Goal: Task Accomplishment & Management: Manage account settings

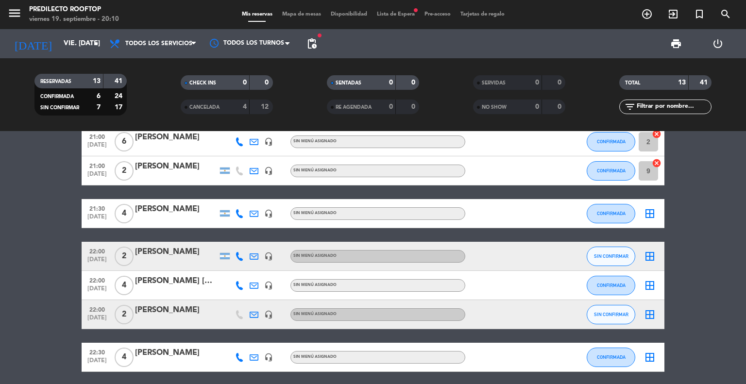
scroll to position [299, 0]
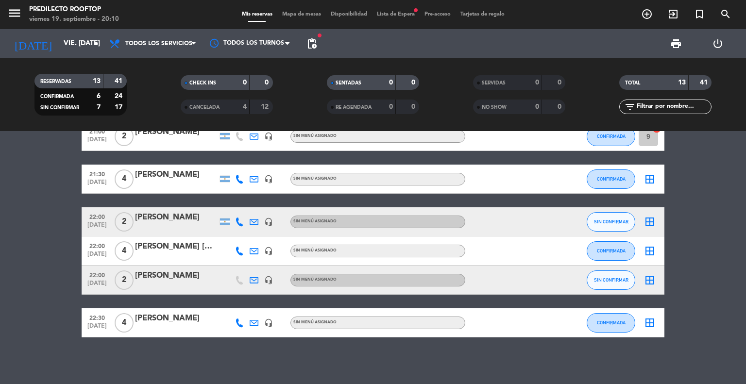
click at [387, 12] on span "Lista de Espera fiber_manual_record" at bounding box center [396, 14] width 48 height 5
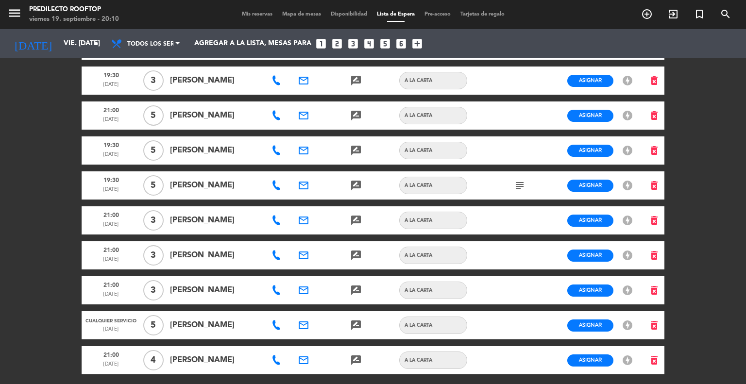
scroll to position [497, 0]
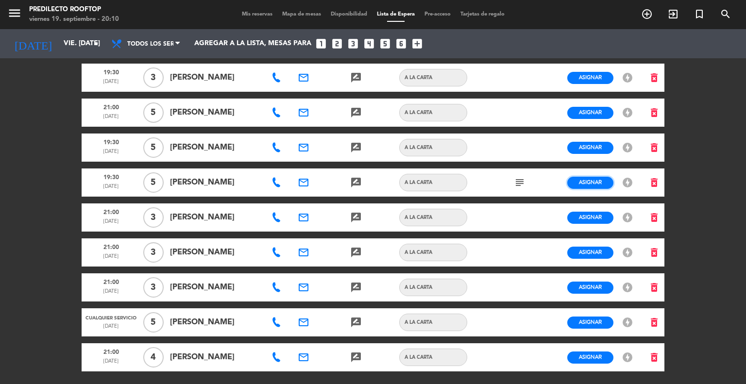
click at [607, 177] on button "Asignar" at bounding box center [591, 183] width 46 height 12
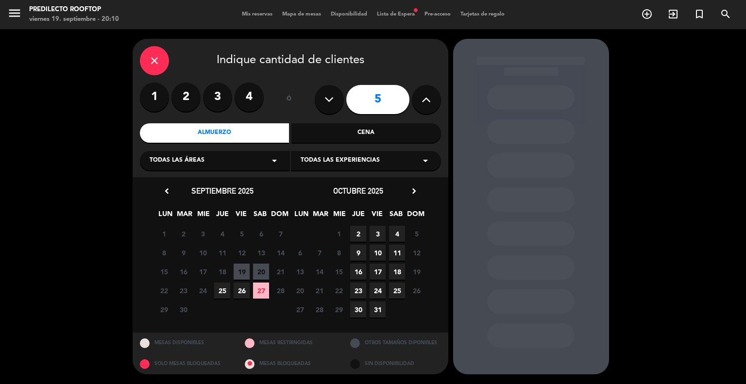
click at [352, 134] on div "Cena" at bounding box center [367, 132] width 150 height 19
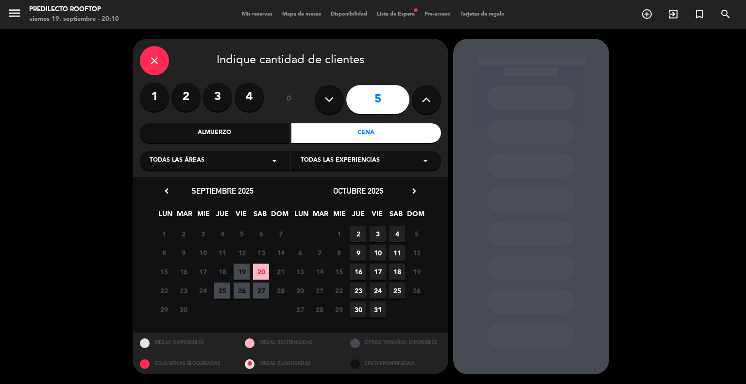
click at [243, 273] on span "19" at bounding box center [242, 272] width 16 height 16
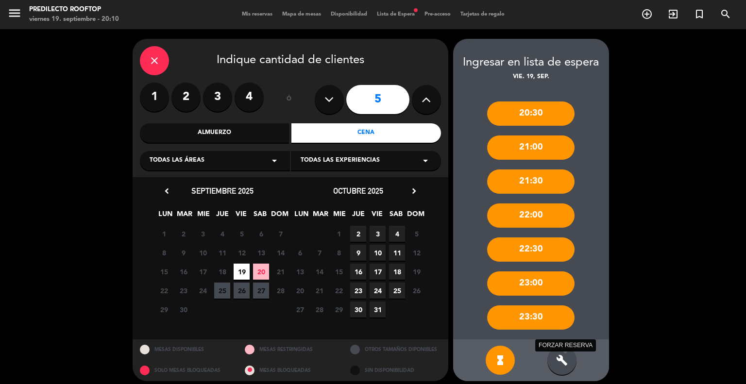
click at [561, 357] on icon "build" at bounding box center [562, 361] width 12 height 12
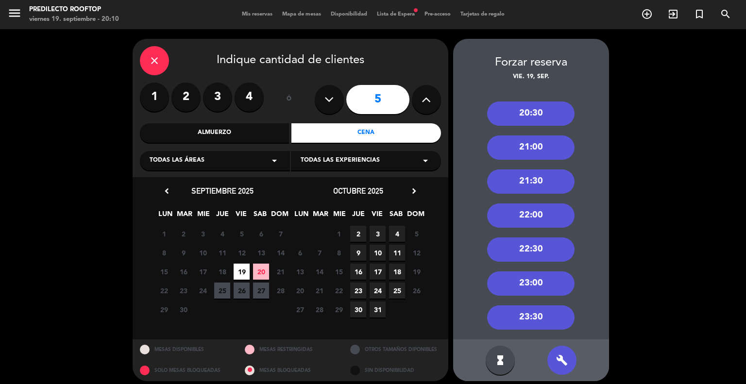
click at [155, 55] on icon "close" at bounding box center [155, 61] width 12 height 12
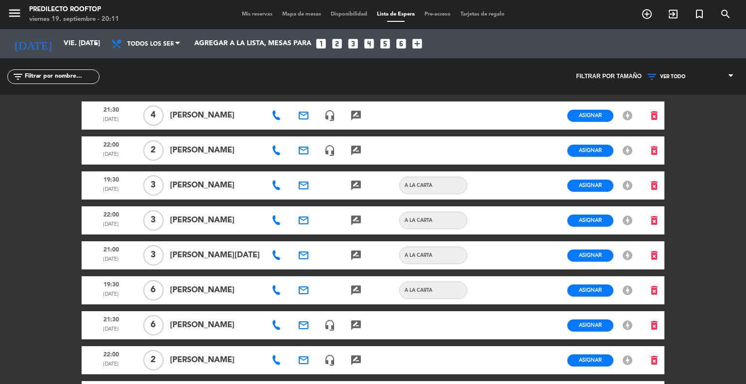
click at [248, 13] on span "Mis reservas" at bounding box center [257, 14] width 40 height 5
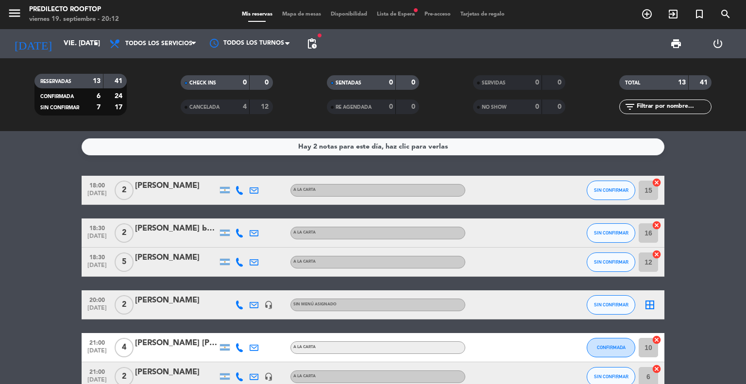
click at [134, 146] on div "Hay 2 notas para este día, haz clic para verlas" at bounding box center [373, 146] width 583 height 17
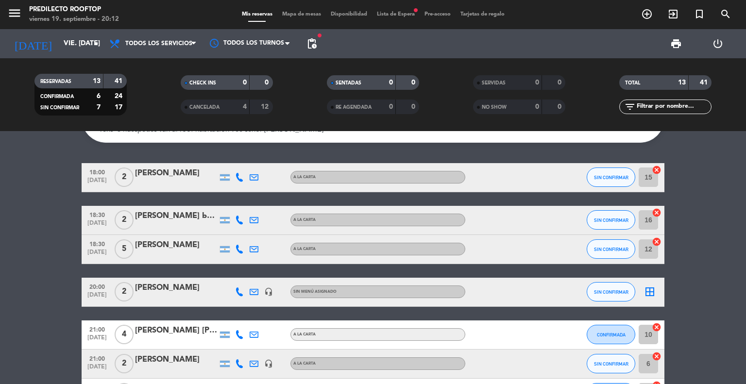
scroll to position [126, 0]
click at [602, 252] on span "SIN CONFIRMAR" at bounding box center [611, 249] width 34 height 5
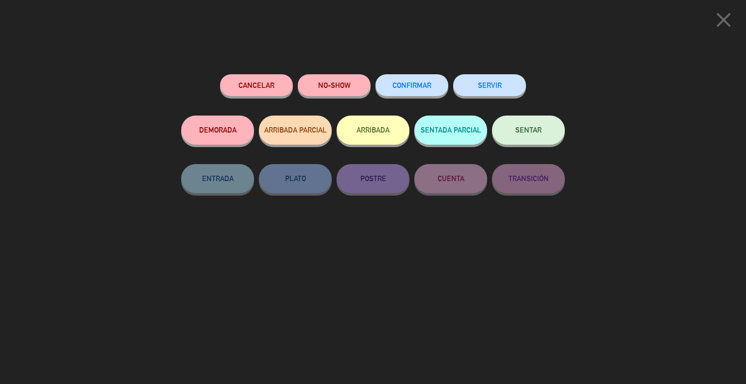
click at [374, 131] on button "ARRIBADA" at bounding box center [373, 130] width 73 height 29
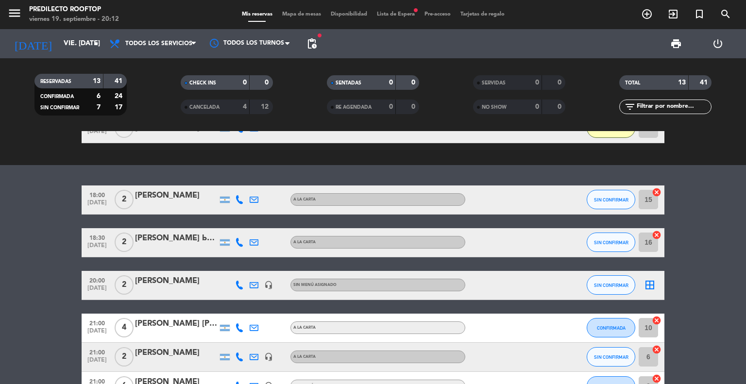
scroll to position [106, 0]
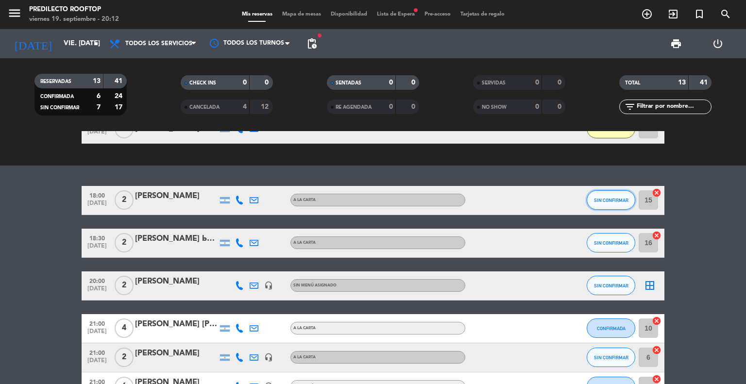
click at [615, 198] on span "SIN CONFIRMAR" at bounding box center [611, 200] width 34 height 5
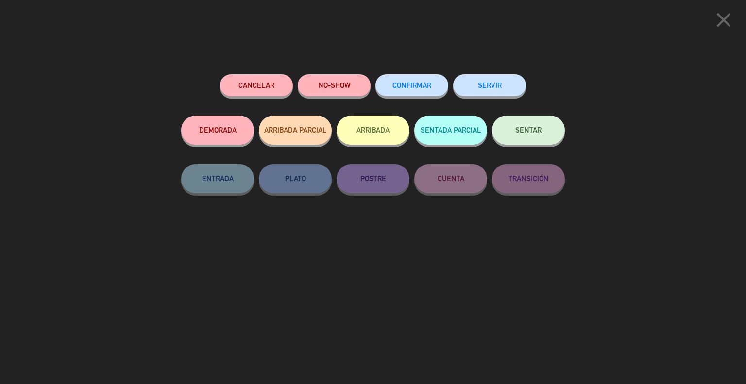
click at [265, 86] on button "Cancelar" at bounding box center [256, 85] width 73 height 22
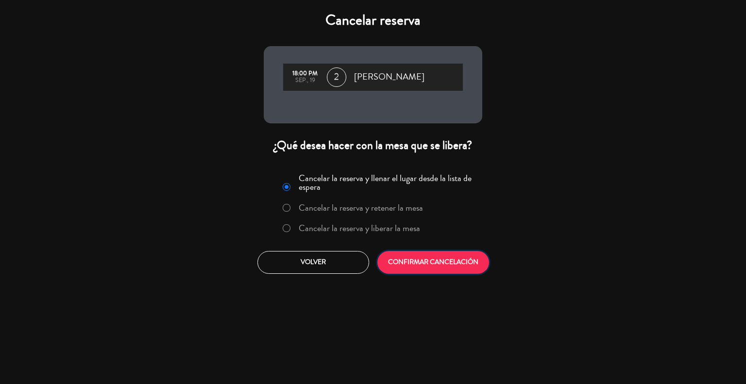
click at [457, 263] on button "CONFIRMAR CANCELACIÓN" at bounding box center [434, 262] width 112 height 23
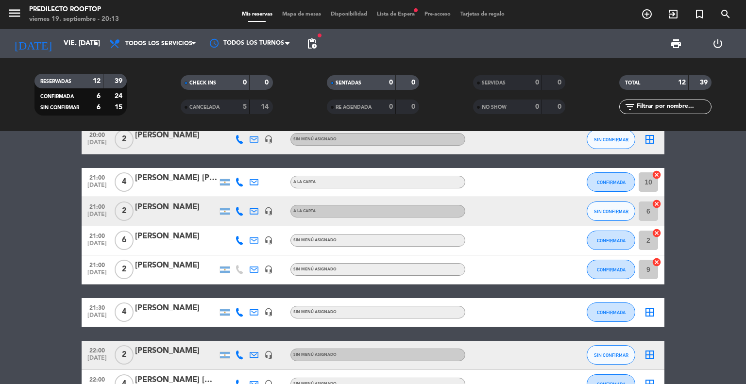
scroll to position [213, 0]
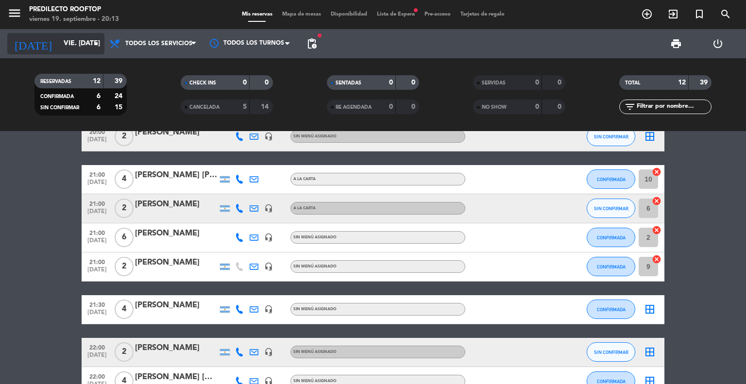
click at [61, 36] on input "vie. [DATE]" at bounding box center [105, 43] width 92 height 17
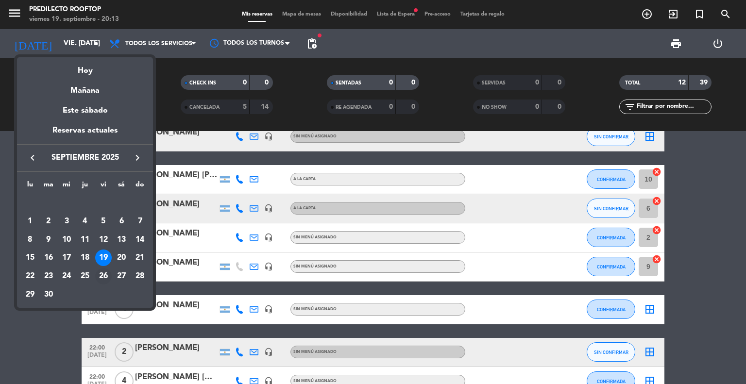
click at [108, 280] on div "26" at bounding box center [103, 276] width 17 height 17
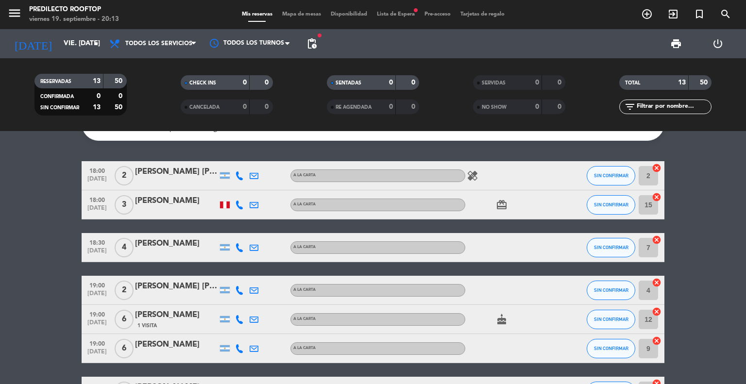
scroll to position [52, 0]
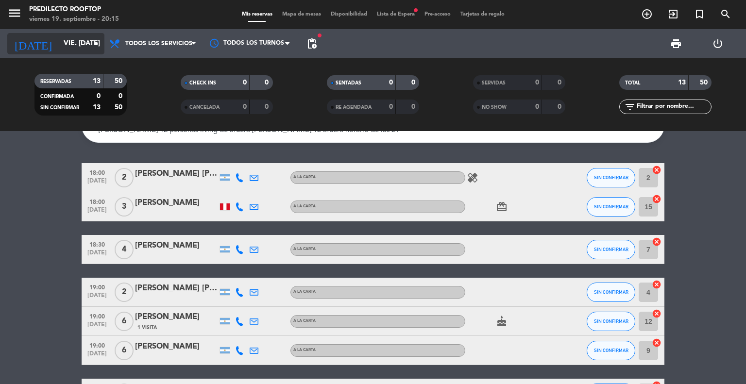
click at [89, 42] on input "vie. [DATE]" at bounding box center [105, 43] width 92 height 17
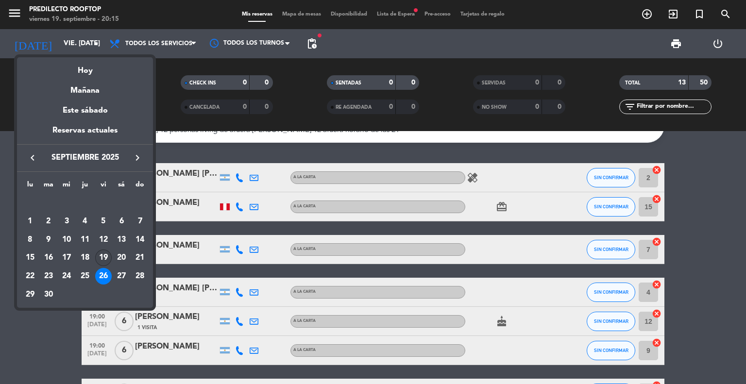
click at [104, 258] on div "19" at bounding box center [103, 258] width 17 height 17
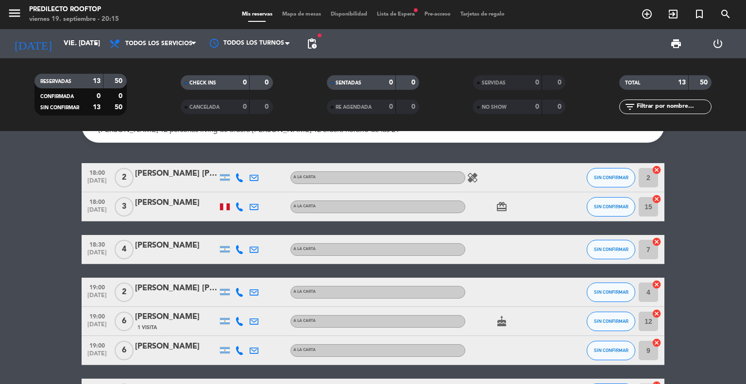
type input "vie. [DATE]"
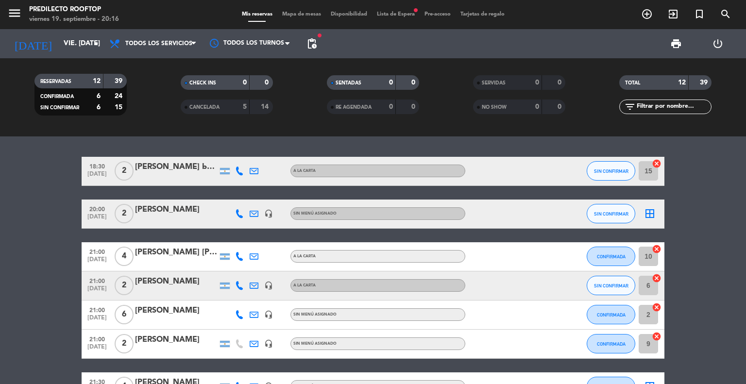
scroll to position [135, 0]
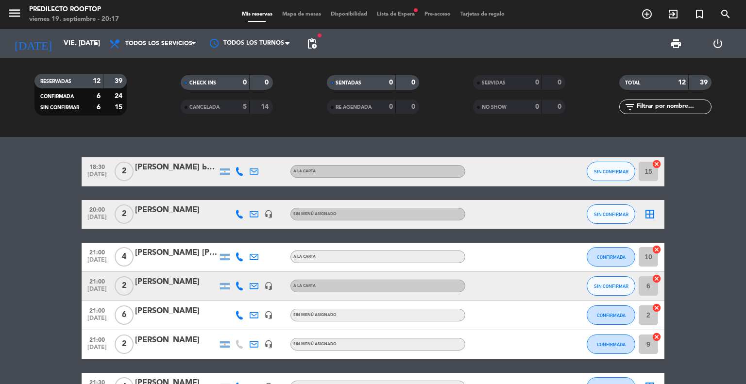
click at [243, 256] on icon at bounding box center [239, 257] width 9 height 9
click at [241, 283] on icon at bounding box center [239, 286] width 9 height 9
click at [240, 314] on icon at bounding box center [239, 315] width 9 height 9
click at [261, 363] on div "18:30 [DATE] 2 [PERSON_NAME] brundu A LA CARTA SIN CONFIRMAR 15 cancel 20:00 [D…" at bounding box center [373, 351] width 583 height 389
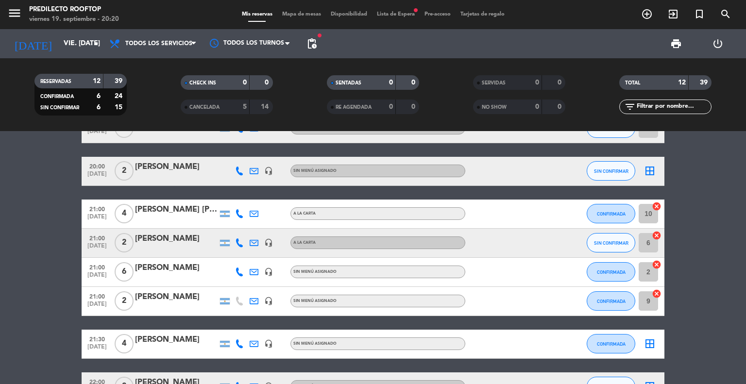
scroll to position [189, 0]
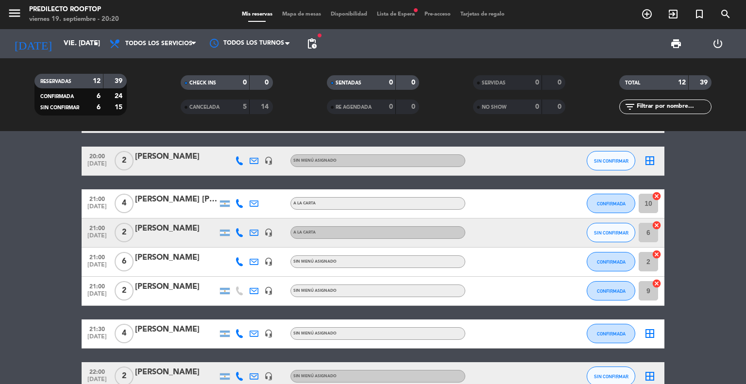
click at [237, 332] on icon at bounding box center [239, 333] width 9 height 9
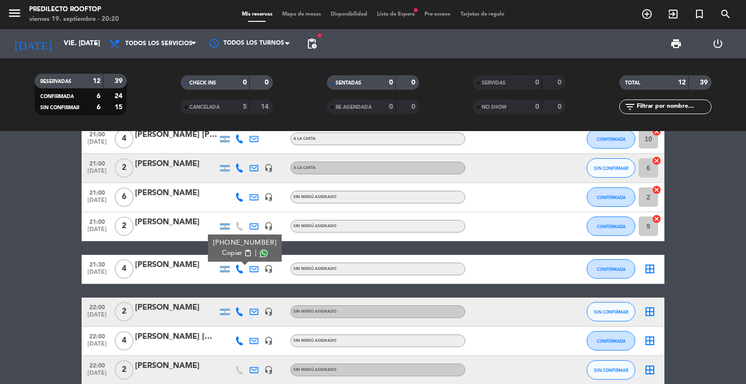
scroll to position [260, 0]
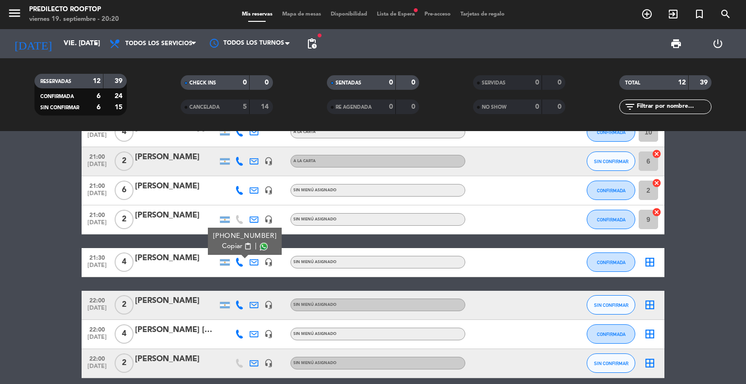
click at [239, 304] on icon at bounding box center [239, 305] width 9 height 9
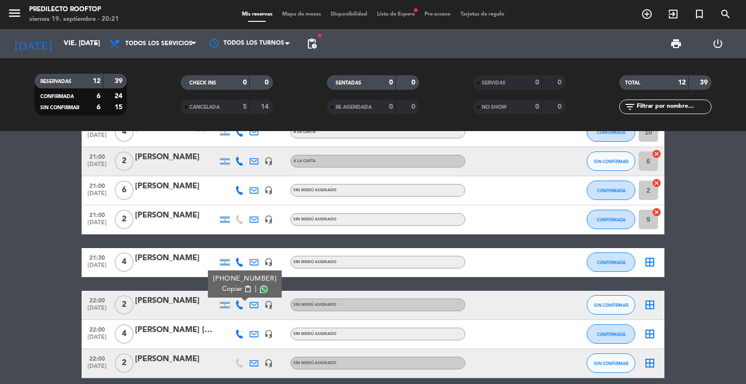
click at [238, 334] on icon at bounding box center [239, 334] width 9 height 9
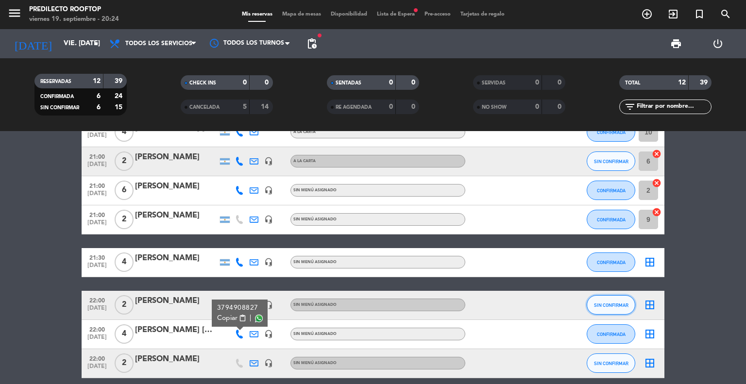
click at [594, 309] on button "SIN CONFIRMAR" at bounding box center [611, 304] width 49 height 19
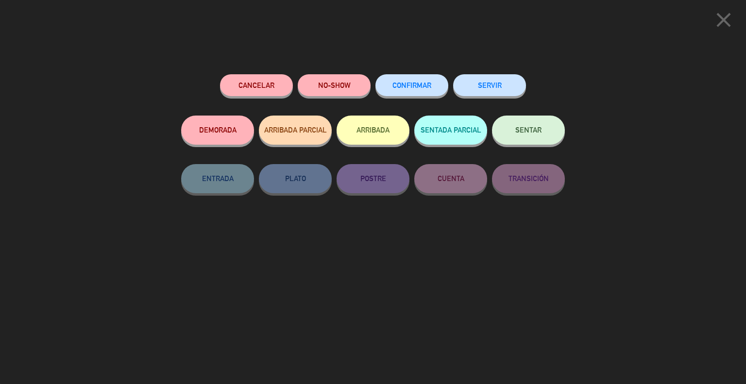
click at [271, 92] on button "Cancelar" at bounding box center [256, 85] width 73 height 22
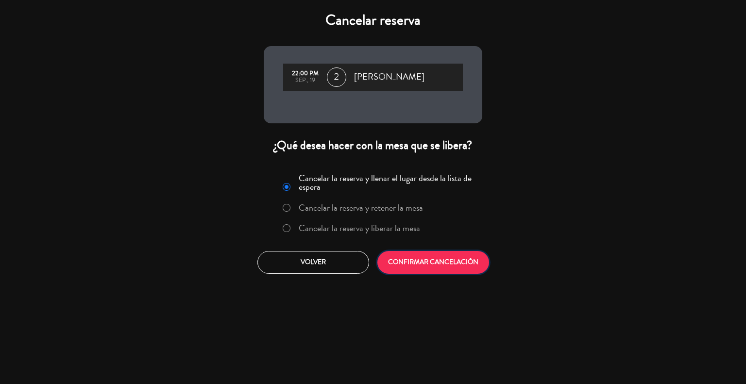
click at [452, 263] on button "CONFIRMAR CANCELACIÓN" at bounding box center [434, 262] width 112 height 23
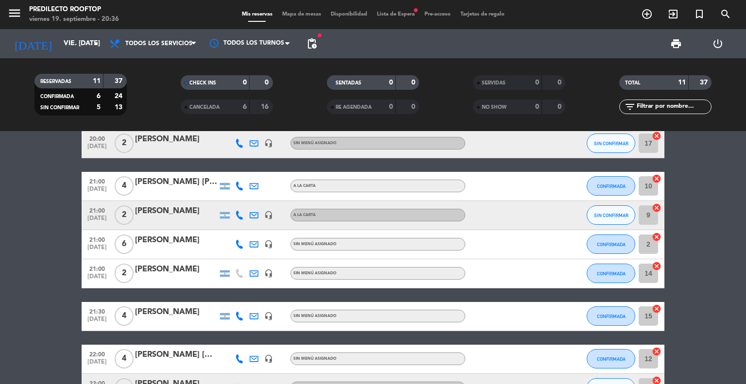
scroll to position [114, 0]
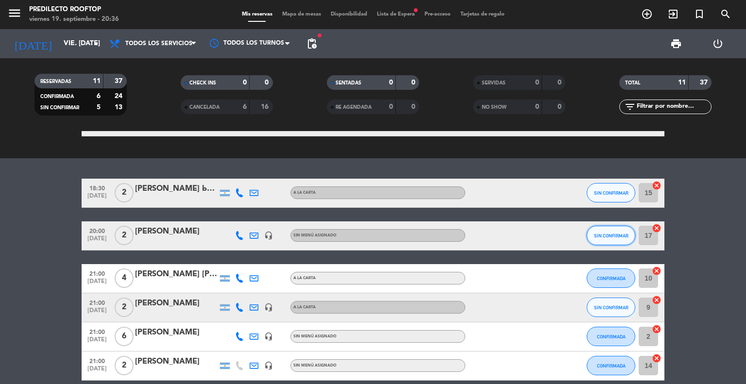
click at [606, 235] on span "SIN CONFIRMAR" at bounding box center [611, 235] width 34 height 5
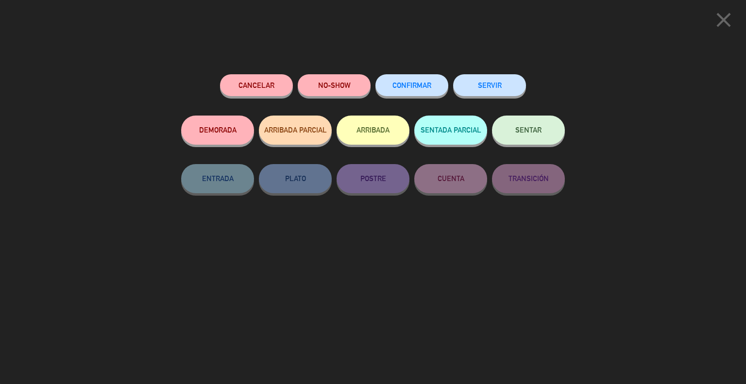
click at [387, 124] on button "ARRIBADA" at bounding box center [373, 130] width 73 height 29
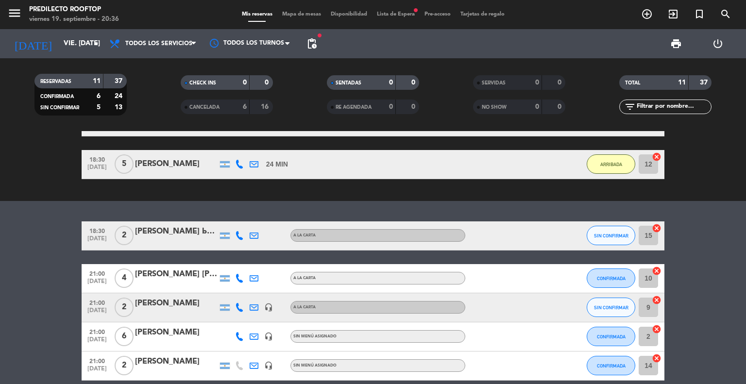
click at [241, 234] on icon at bounding box center [239, 235] width 9 height 9
click at [603, 229] on button "SIN CONFIRMAR" at bounding box center [611, 235] width 49 height 19
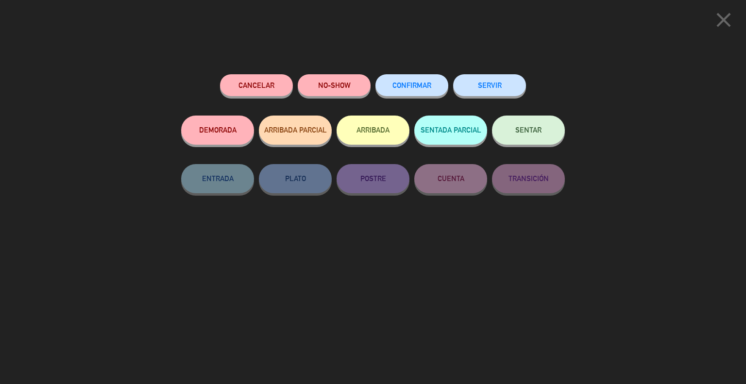
click at [271, 87] on button "Cancelar" at bounding box center [256, 85] width 73 height 22
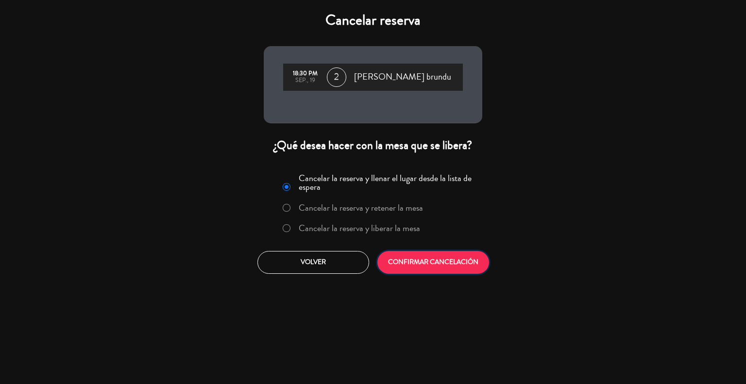
click at [466, 257] on button "CONFIRMAR CANCELACIÓN" at bounding box center [434, 262] width 112 height 23
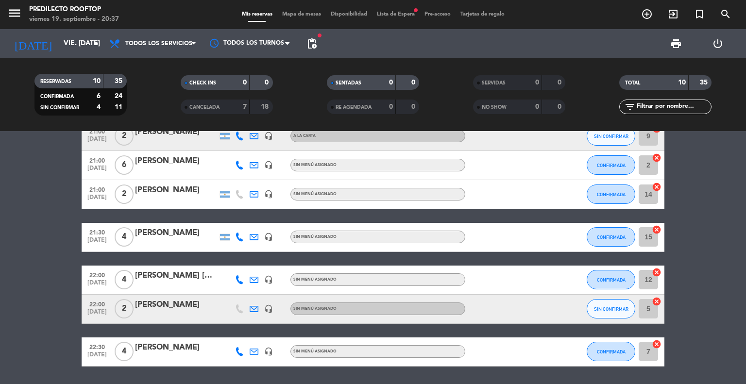
scroll to position [273, 0]
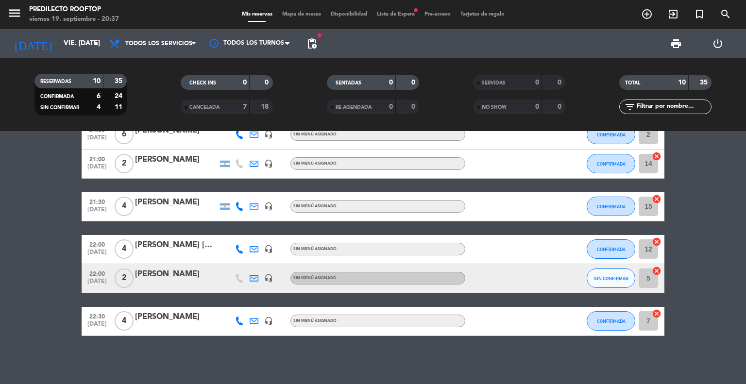
click at [746, 202] on bookings-row "21:00 [DATE] 4 [PERSON_NAME] [PERSON_NAME] [PERSON_NAME] CONFIRMADA 10 cancel 2…" at bounding box center [373, 199] width 746 height 274
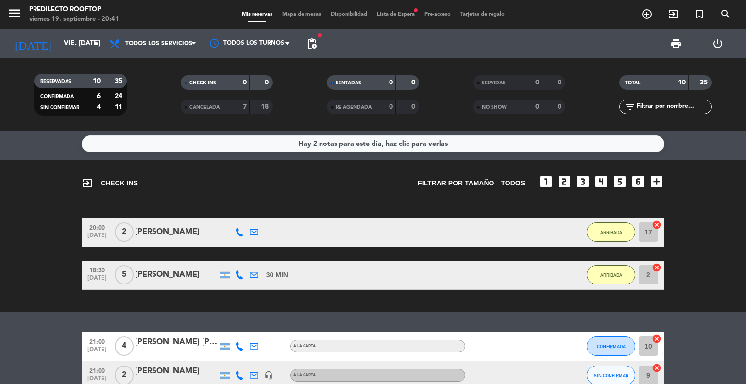
scroll to position [2, 0]
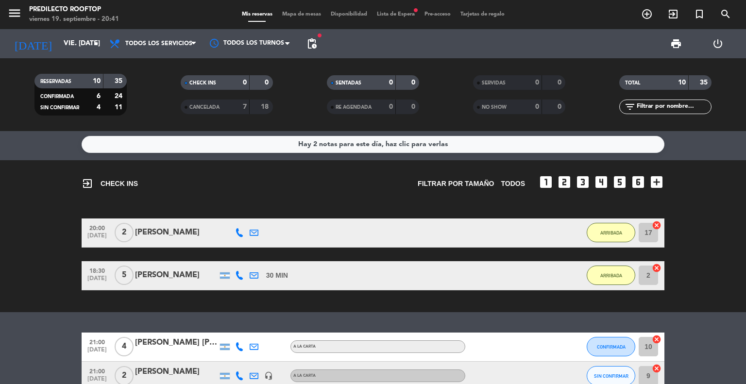
click at [202, 143] on div "Hay 2 notas para este día, haz clic para verlas" at bounding box center [373, 144] width 583 height 17
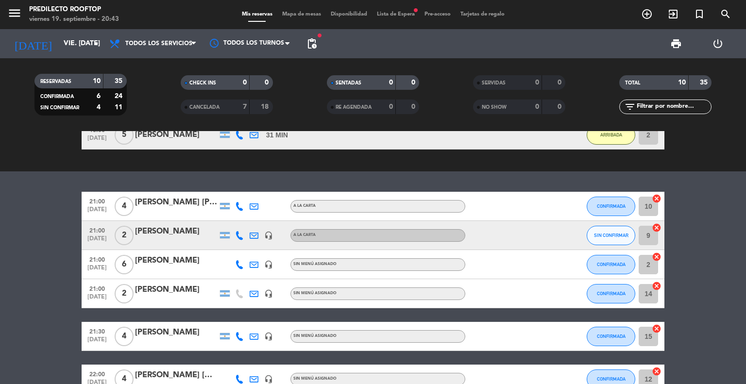
scroll to position [398, 0]
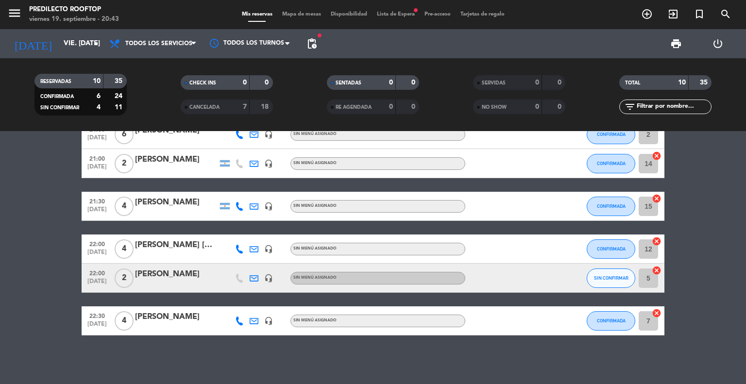
click at [406, 16] on span "Lista de Espera fiber_manual_record" at bounding box center [396, 14] width 48 height 5
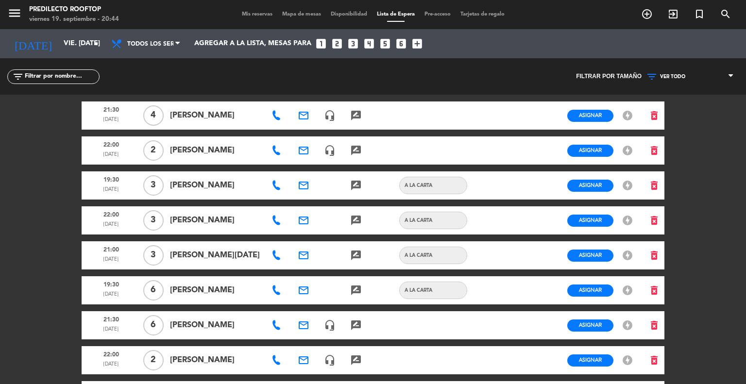
click at [264, 13] on span "Mis reservas" at bounding box center [257, 14] width 40 height 5
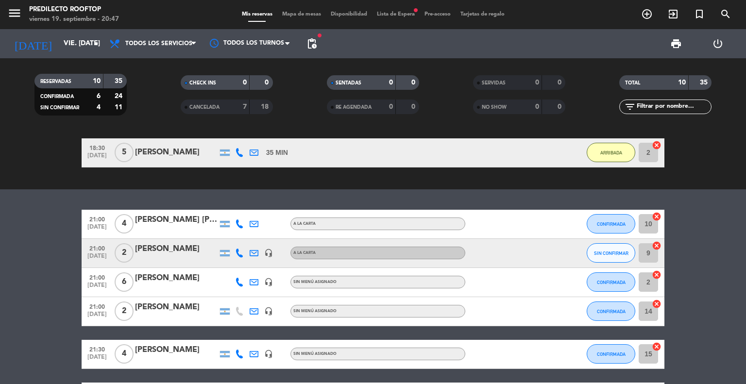
scroll to position [128, 0]
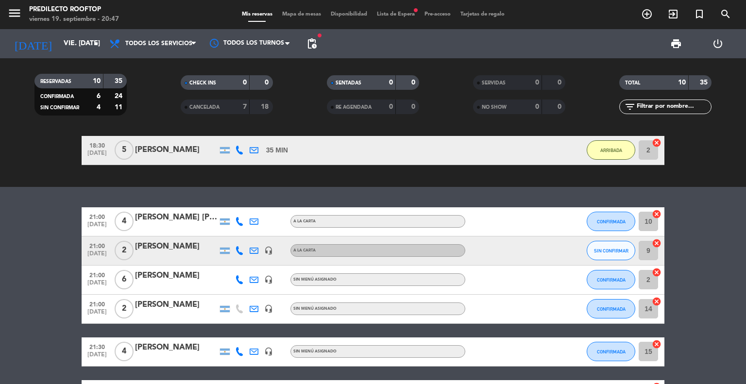
click at [259, 279] on div at bounding box center [254, 280] width 15 height 29
click at [257, 279] on icon at bounding box center [254, 280] width 9 height 9
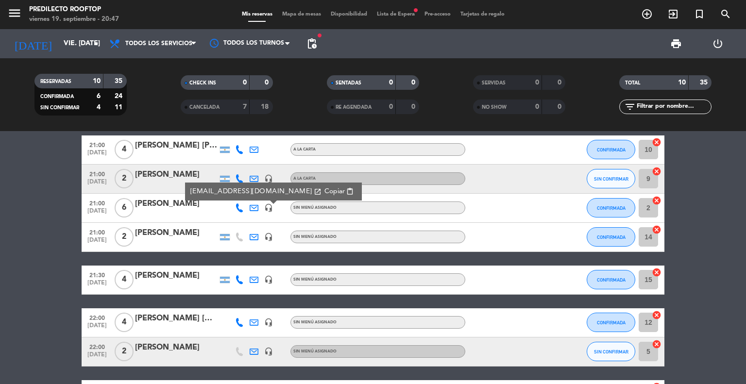
scroll to position [201, 0]
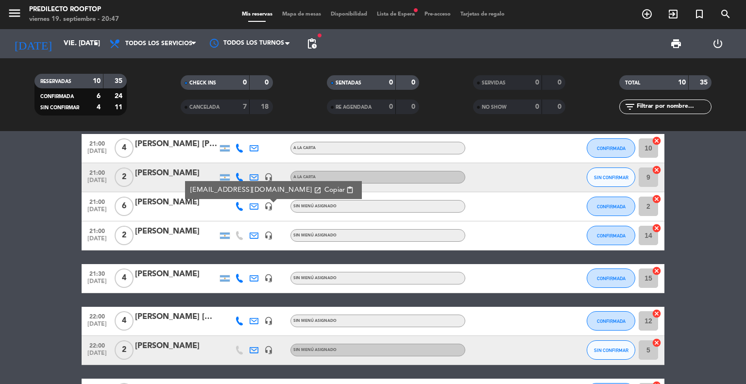
click at [252, 279] on icon at bounding box center [254, 278] width 9 height 9
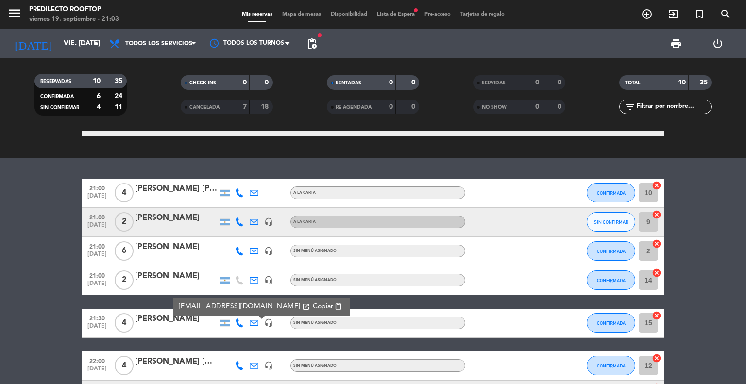
scroll to position [155, 0]
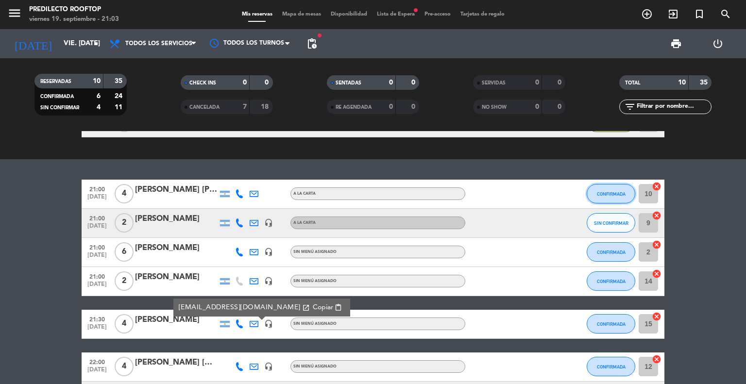
click at [606, 197] on button "CONFIRMADA" at bounding box center [611, 193] width 49 height 19
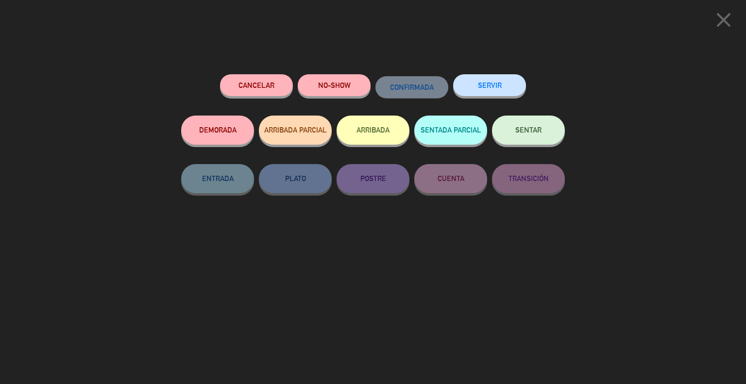
click at [380, 139] on button "ARRIBADA" at bounding box center [373, 130] width 73 height 29
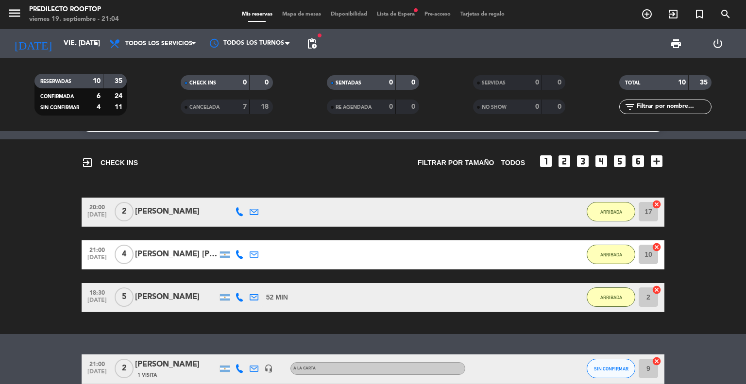
scroll to position [20, 0]
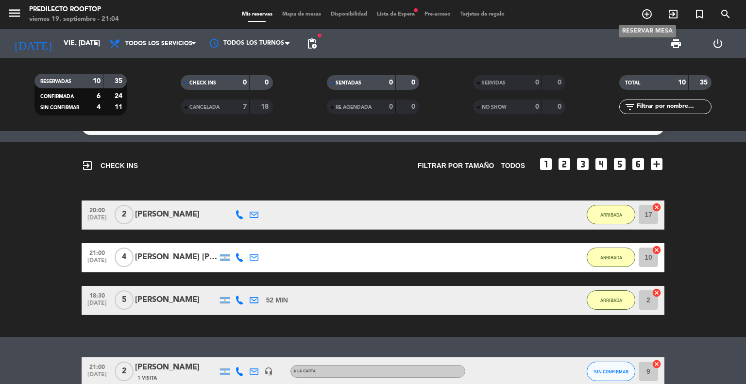
click at [649, 14] on icon "add_circle_outline" at bounding box center [647, 14] width 12 height 12
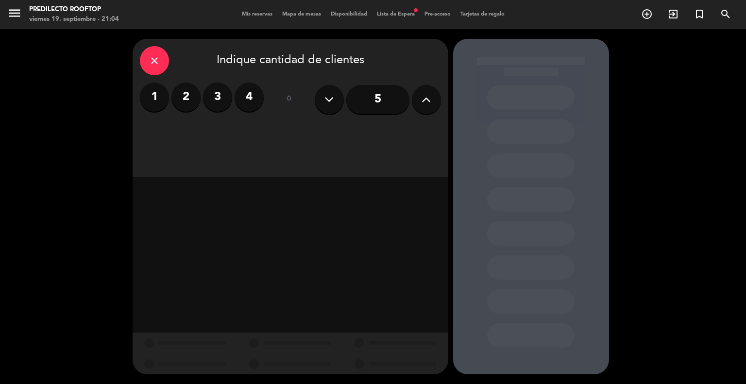
click at [258, 101] on label "4" at bounding box center [249, 97] width 29 height 29
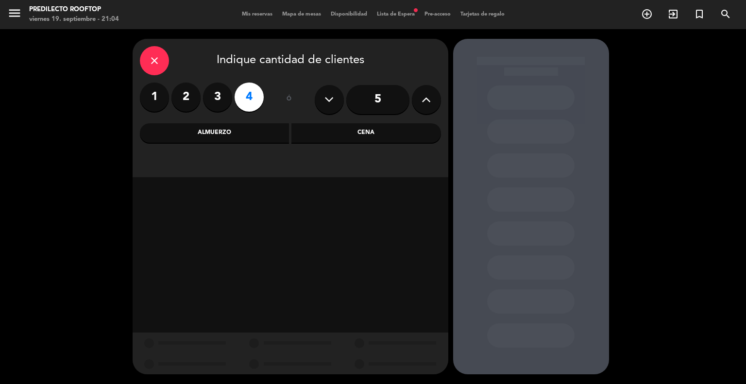
click at [325, 132] on div "Cena" at bounding box center [367, 132] width 150 height 19
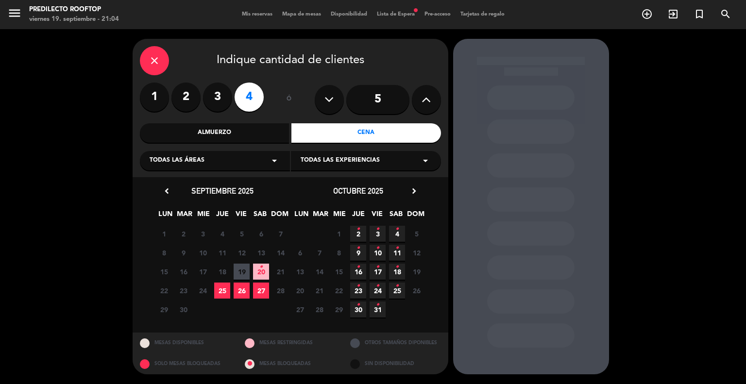
click at [245, 270] on span "19" at bounding box center [242, 272] width 16 height 16
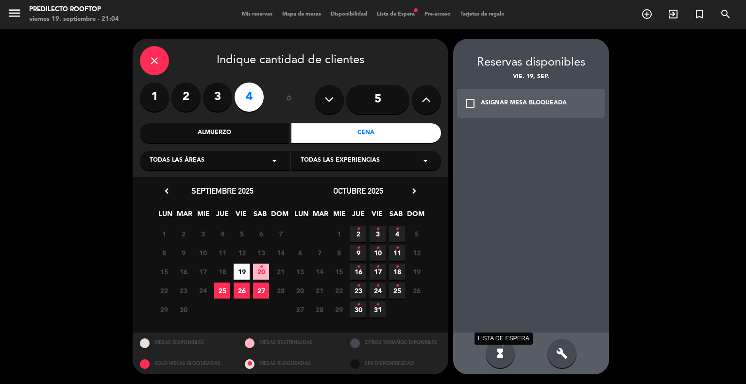
click at [505, 353] on icon "hourglass_full" at bounding box center [501, 354] width 12 height 12
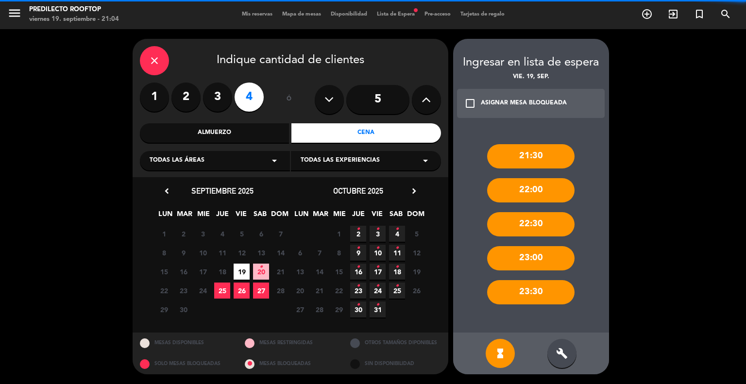
click at [570, 350] on div "build" at bounding box center [562, 353] width 29 height 29
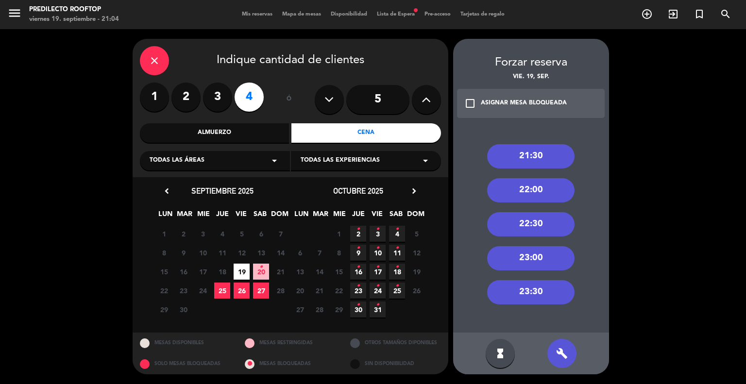
click at [538, 156] on div "21:30" at bounding box center [530, 156] width 87 height 24
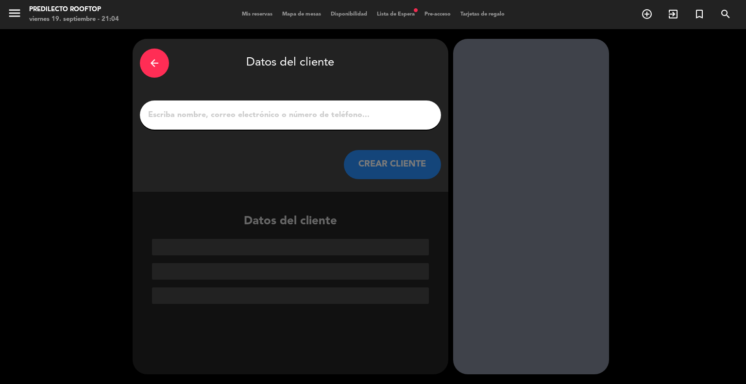
click at [363, 117] on input "1" at bounding box center [290, 115] width 287 height 14
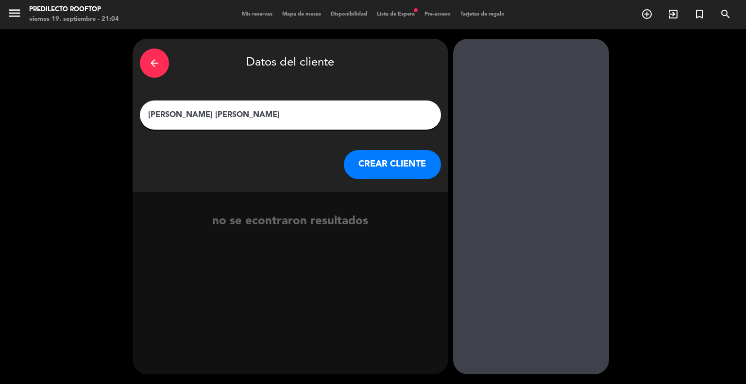
type input "[PERSON_NAME] [PERSON_NAME]"
click at [370, 165] on button "CREAR CLIENTE" at bounding box center [392, 164] width 97 height 29
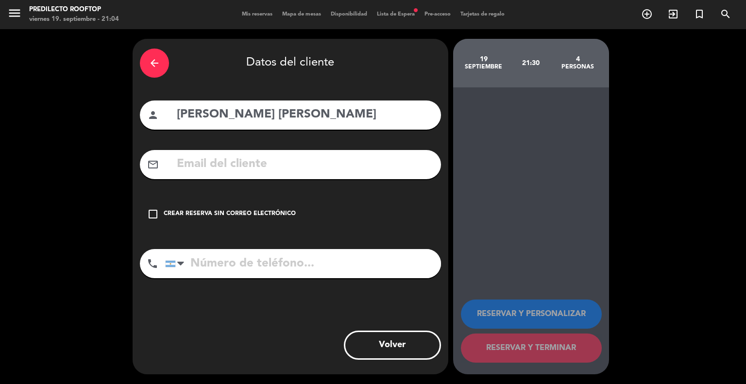
click at [154, 213] on icon "check_box_outline_blank" at bounding box center [153, 214] width 12 height 12
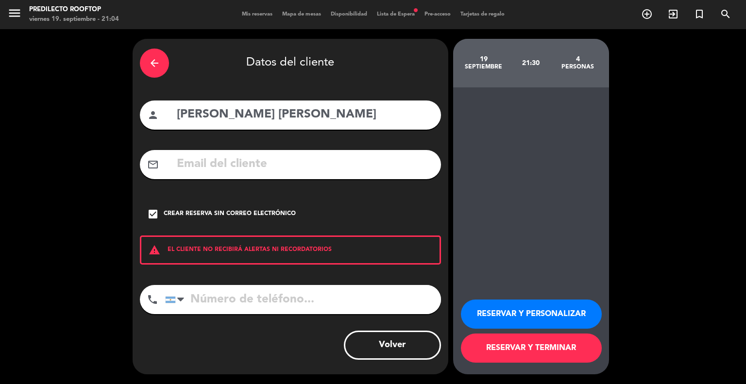
click at [500, 345] on button "RESERVAR Y TERMINAR" at bounding box center [531, 348] width 141 height 29
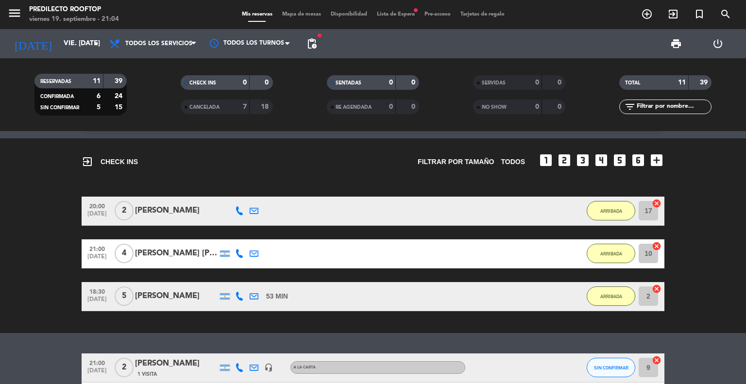
scroll to position [38, 0]
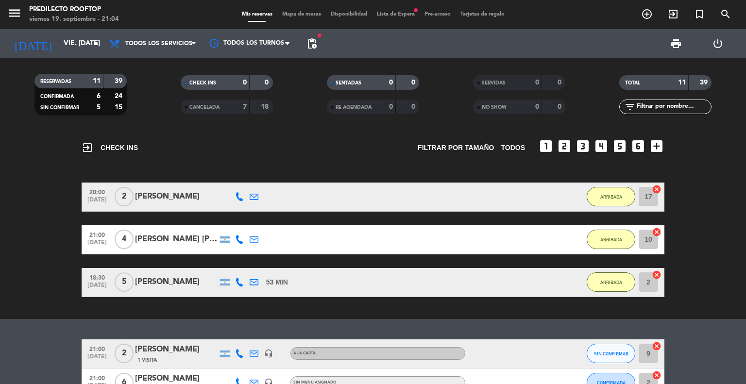
click at [400, 18] on div "Mis reservas Mapa de mesas Disponibilidad Lista de Espera fiber_manual_record P…" at bounding box center [373, 14] width 273 height 9
click at [408, 12] on span "Lista de Espera fiber_manual_record" at bounding box center [396, 14] width 48 height 5
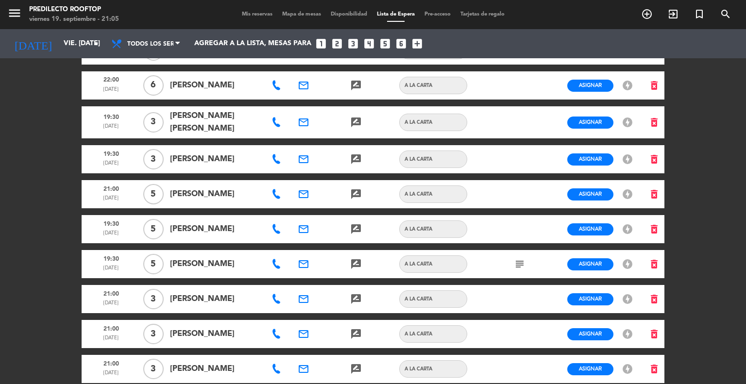
scroll to position [535, 0]
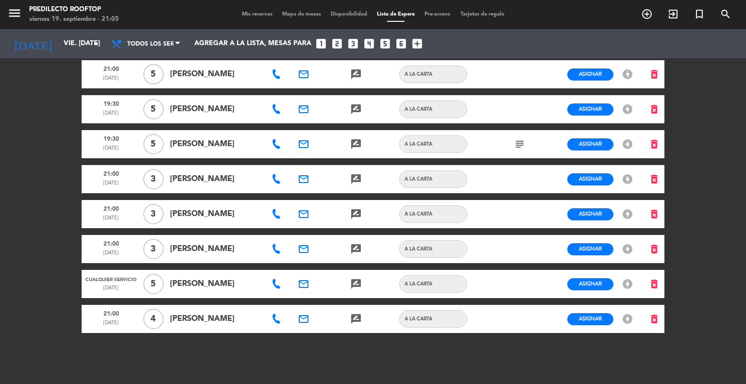
click at [256, 12] on span "Mis reservas" at bounding box center [257, 14] width 40 height 5
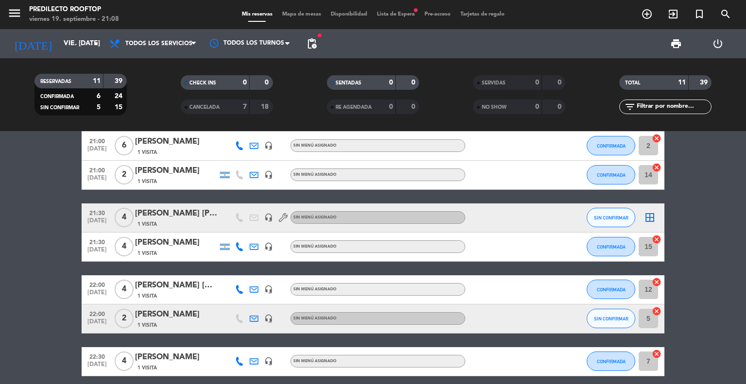
scroll to position [276, 0]
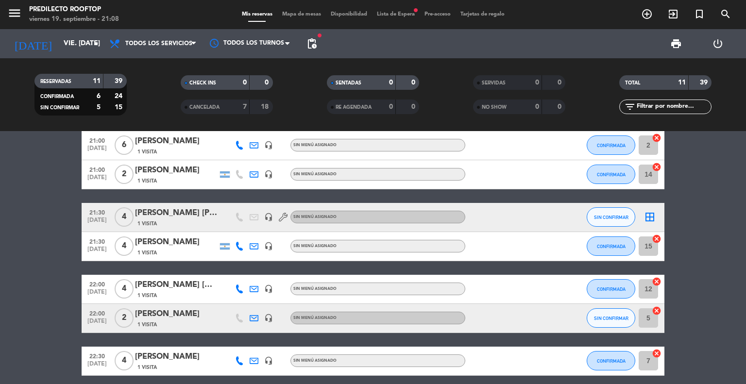
click at [253, 144] on icon at bounding box center [254, 145] width 9 height 9
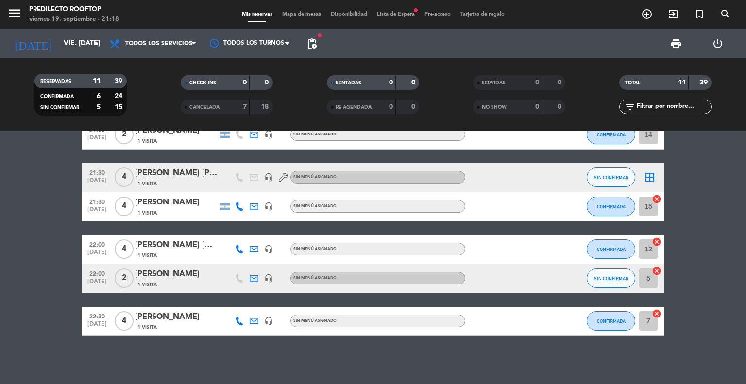
scroll to position [0, 0]
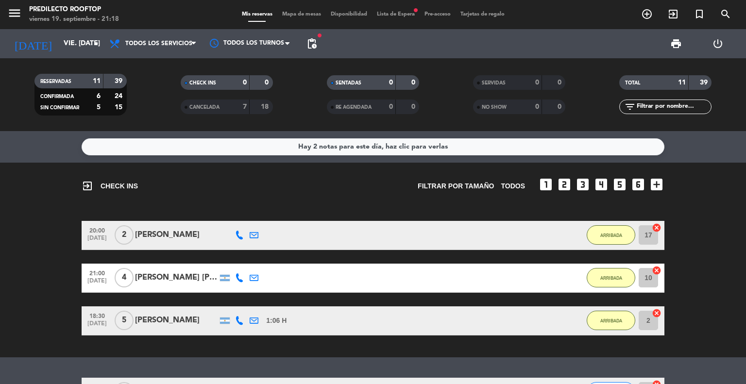
click at [290, 145] on div "Hay 2 notas para este día, haz clic para verlas" at bounding box center [373, 146] width 583 height 17
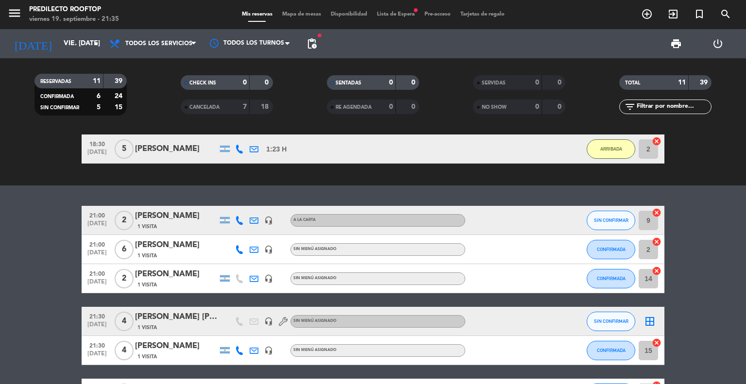
scroll to position [317, 0]
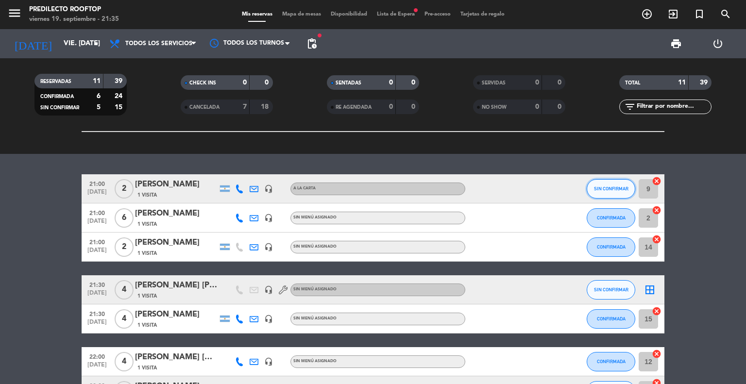
click at [618, 199] on button "SIN CONFIRMAR" at bounding box center [611, 188] width 49 height 19
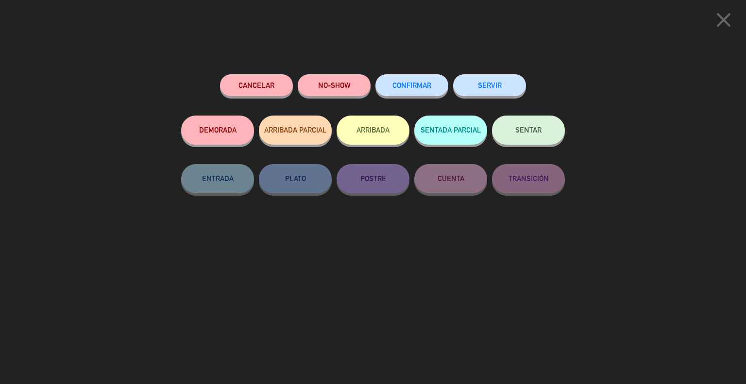
scroll to position [192, 0]
click at [275, 83] on button "Cancelar" at bounding box center [256, 85] width 73 height 22
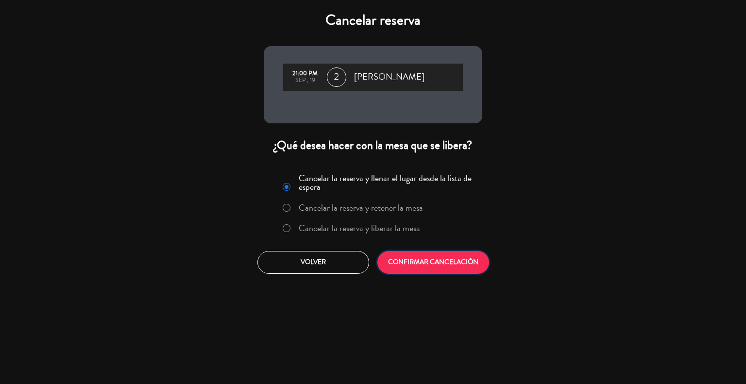
click at [430, 264] on button "CONFIRMAR CANCELACIÓN" at bounding box center [434, 262] width 112 height 23
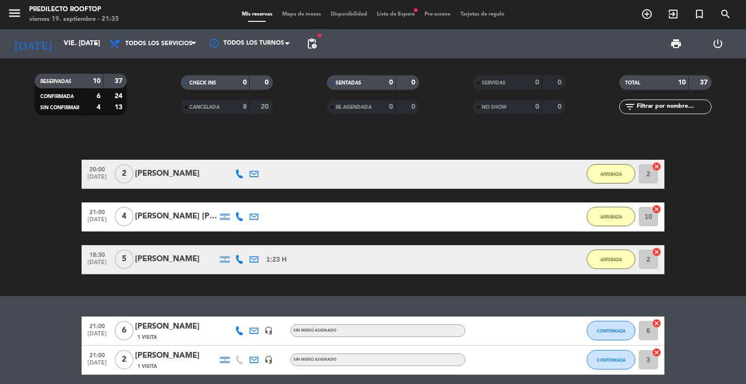
scroll to position [0, 0]
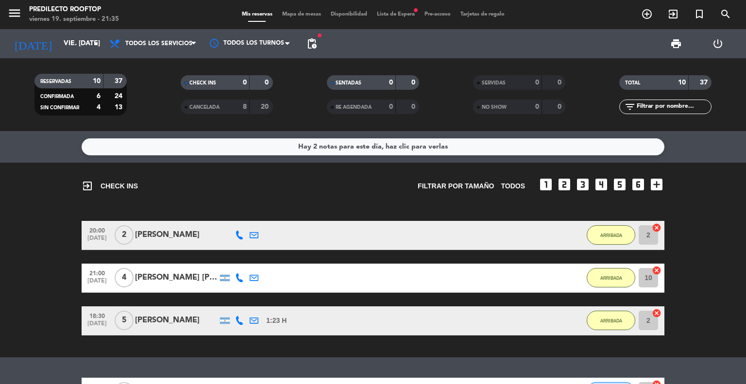
click at [322, 153] on div "Hay 2 notas para este día, haz clic para verlas" at bounding box center [373, 146] width 583 height 17
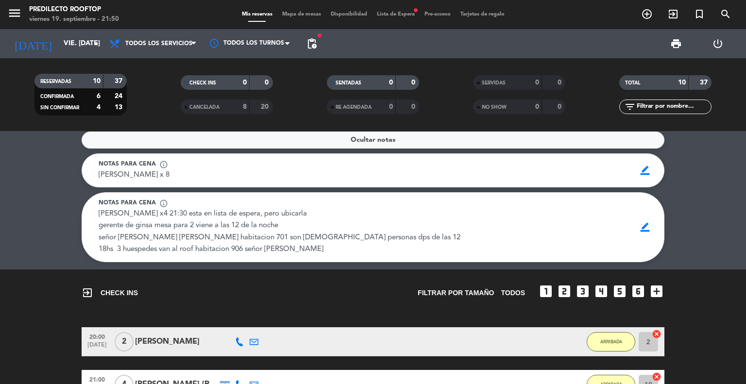
scroll to position [8, 0]
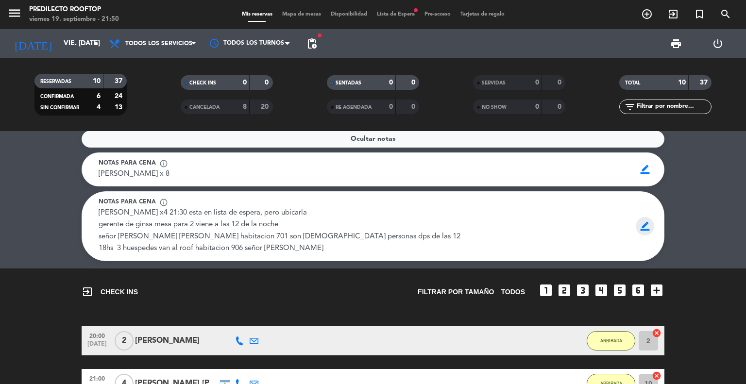
click at [642, 236] on span "border_color" at bounding box center [645, 226] width 19 height 18
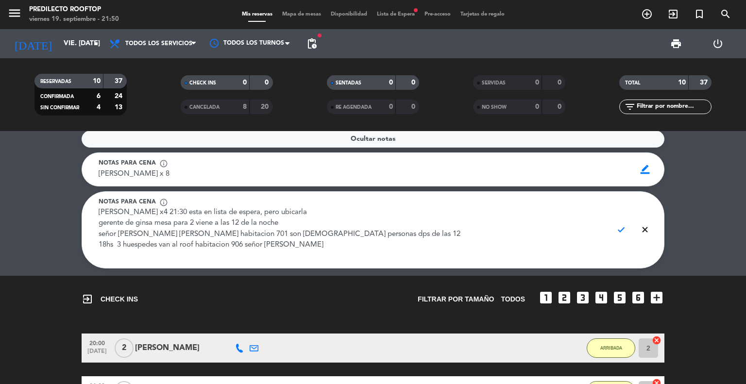
drag, startPoint x: 296, startPoint y: 245, endPoint x: 121, endPoint y: 254, distance: 175.2
click at [121, 254] on textarea "[PERSON_NAME] x4 21:30 esta en lista de espera, pero ubicarla gerente de ginsa …" at bounding box center [352, 234] width 507 height 55
drag, startPoint x: 167, startPoint y: 259, endPoint x: 92, endPoint y: 243, distance: 76.3
click at [92, 243] on div "Notas para cena info_outline [PERSON_NAME] x4 21:30 esta en lista de espera, pe…" at bounding box center [352, 230] width 520 height 65
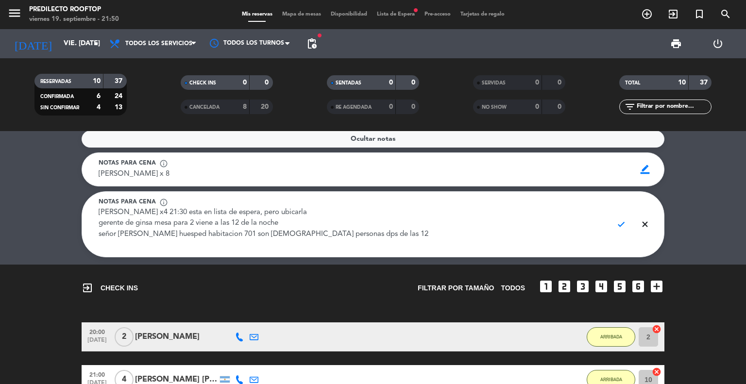
drag, startPoint x: 290, startPoint y: 211, endPoint x: 84, endPoint y: 213, distance: 206.0
click at [84, 213] on div "Notas para cena info_outline [PERSON_NAME] x4 21:30 esta en lista de espera, pe…" at bounding box center [373, 224] width 583 height 66
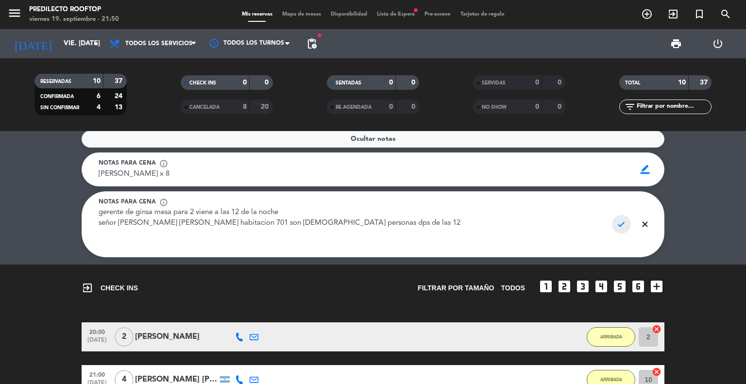
type textarea "gerente de ginsa mesa para 2 viene a las 12 de la noche señor [PERSON_NAME] [PE…"
click at [620, 223] on span "check" at bounding box center [621, 224] width 19 height 18
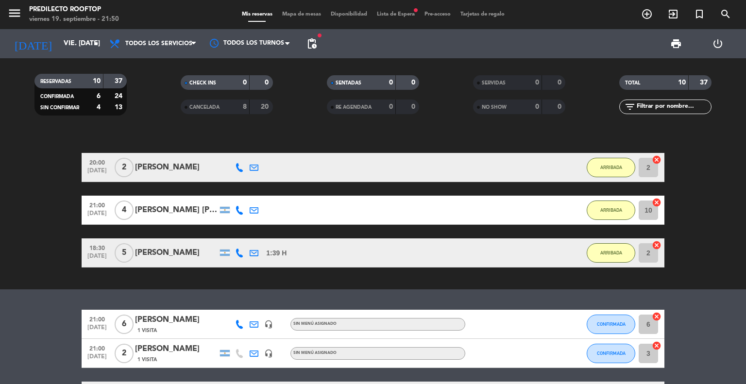
scroll to position [277, 0]
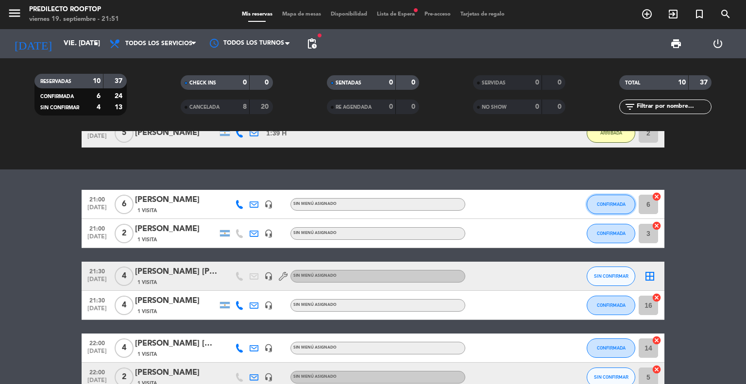
click at [620, 207] on span "CONFIRMADA" at bounding box center [611, 204] width 29 height 5
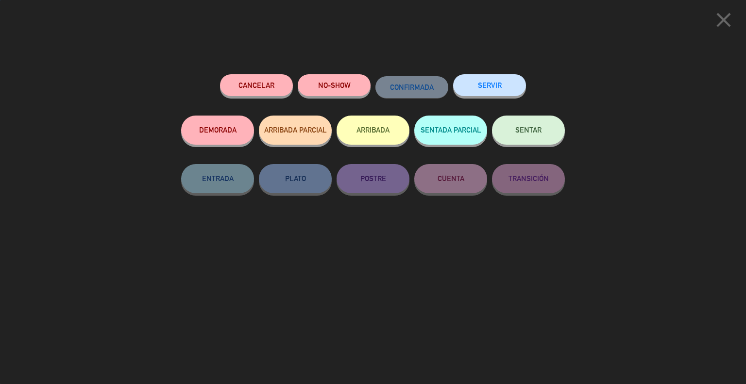
scroll to position [164, 0]
click at [383, 130] on button "ARRIBADA" at bounding box center [373, 130] width 73 height 29
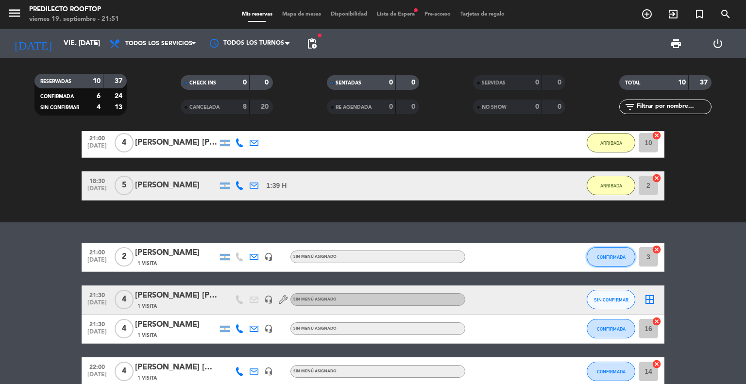
click at [606, 257] on span "CONFIRMADA" at bounding box center [611, 257] width 29 height 5
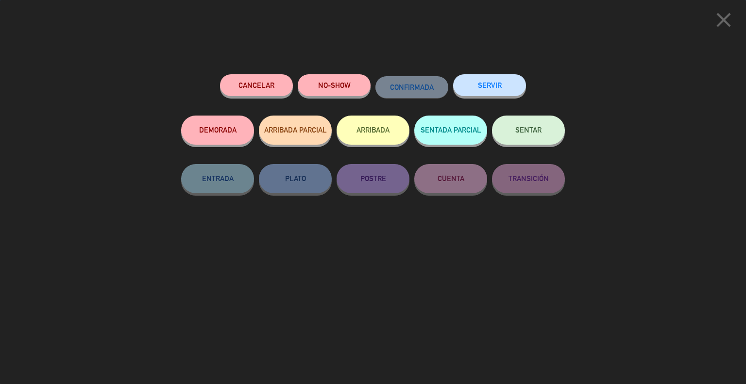
click at [358, 131] on button "ARRIBADA" at bounding box center [373, 130] width 73 height 29
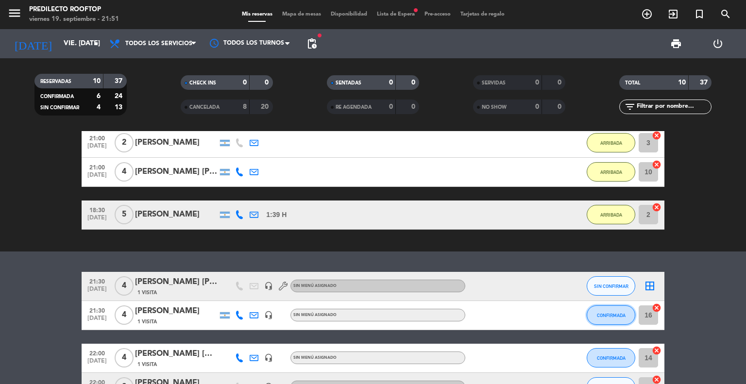
click at [607, 320] on button "CONFIRMADA" at bounding box center [611, 315] width 49 height 19
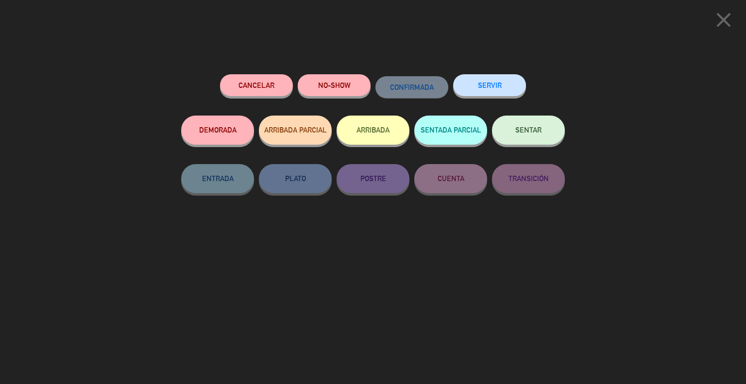
click at [378, 130] on button "ARRIBADA" at bounding box center [373, 130] width 73 height 29
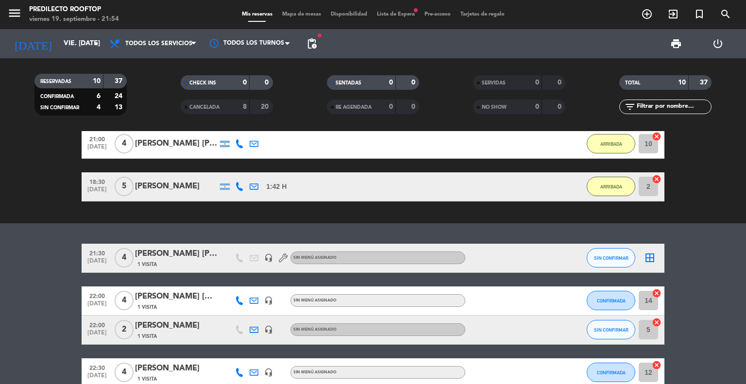
scroll to position [300, 0]
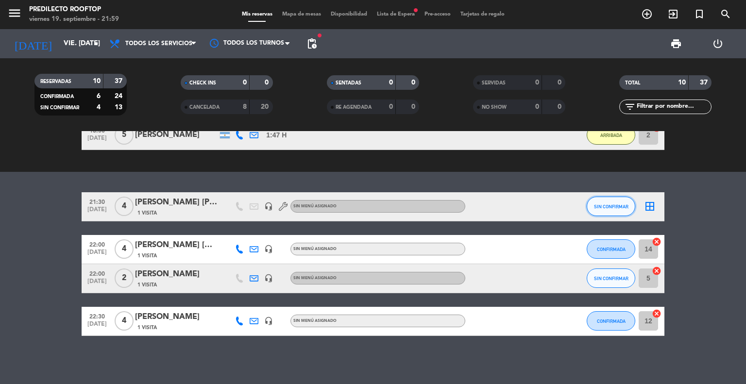
click at [596, 206] on span "SIN CONFIRMAR" at bounding box center [611, 206] width 34 height 5
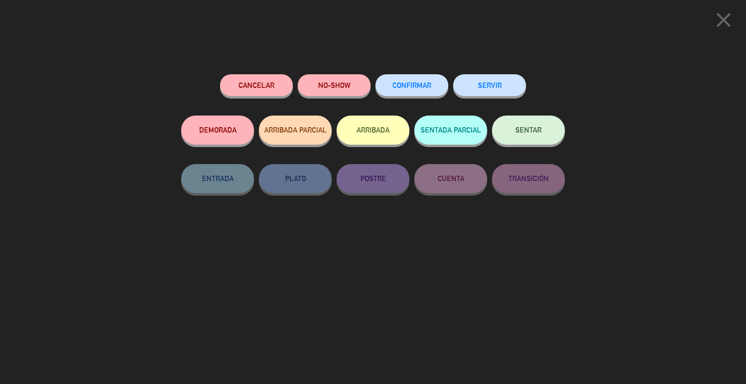
click at [381, 131] on button "ARRIBADA" at bounding box center [373, 130] width 73 height 29
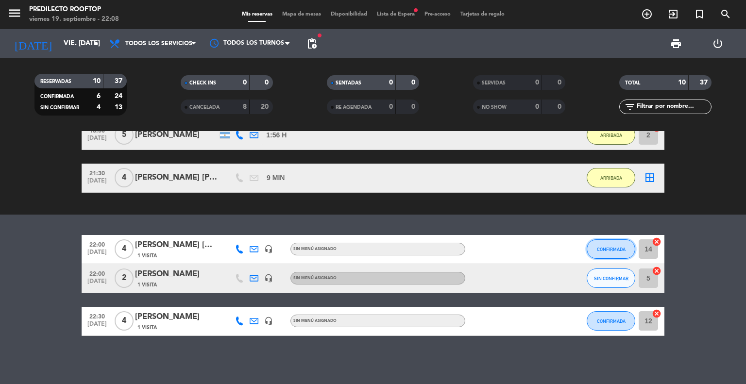
click at [609, 252] on button "CONFIRMADA" at bounding box center [611, 249] width 49 height 19
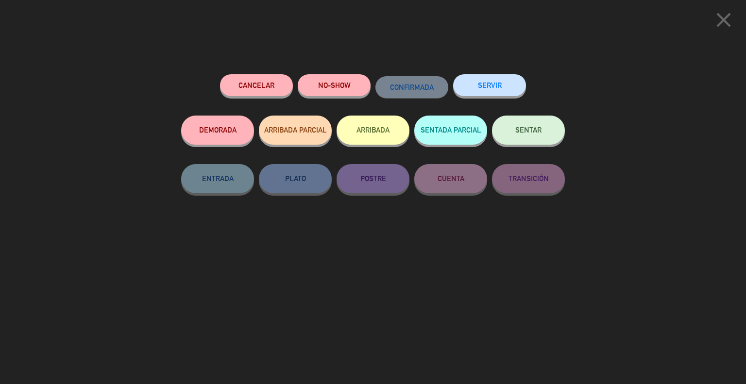
click at [393, 136] on button "ARRIBADA" at bounding box center [373, 130] width 73 height 29
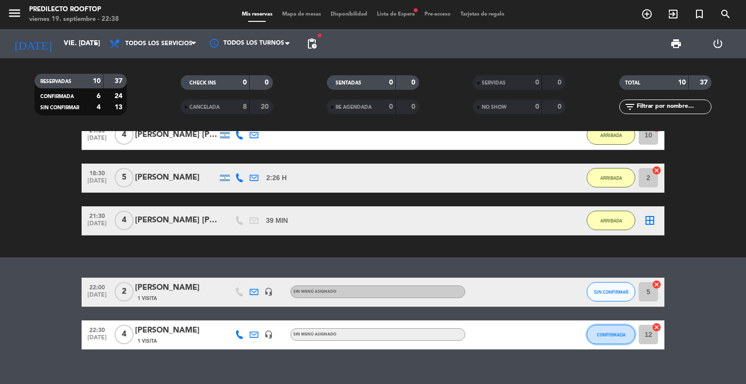
click at [603, 331] on button "CONFIRMADA" at bounding box center [611, 334] width 49 height 19
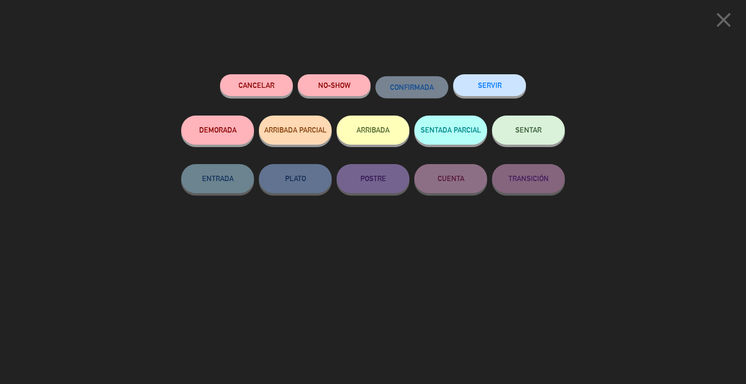
click at [381, 132] on button "ARRIBADA" at bounding box center [373, 130] width 73 height 29
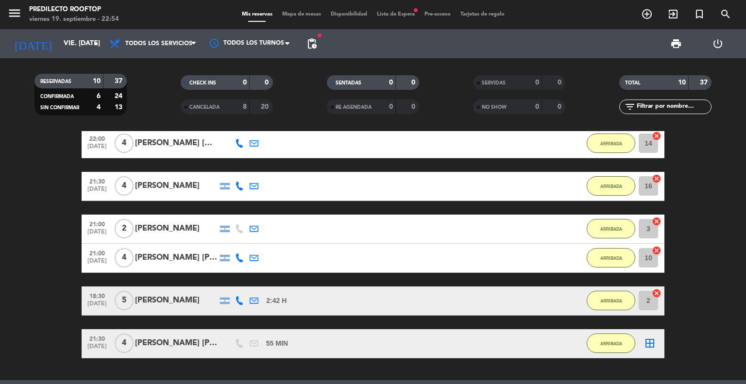
scroll to position [314, 0]
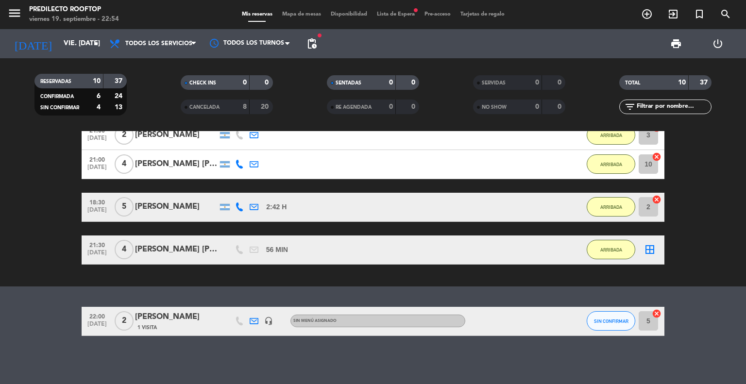
drag, startPoint x: 604, startPoint y: 326, endPoint x: 351, endPoint y: 335, distance: 253.8
click at [351, 335] on div "22:00 [DATE] 2 [PERSON_NAME] 1 Visita headset_mic Sin menú asignado SIN CONFIRM…" at bounding box center [373, 321] width 583 height 29
click at [604, 319] on span "SIN CONFIRMAR" at bounding box center [611, 321] width 34 height 5
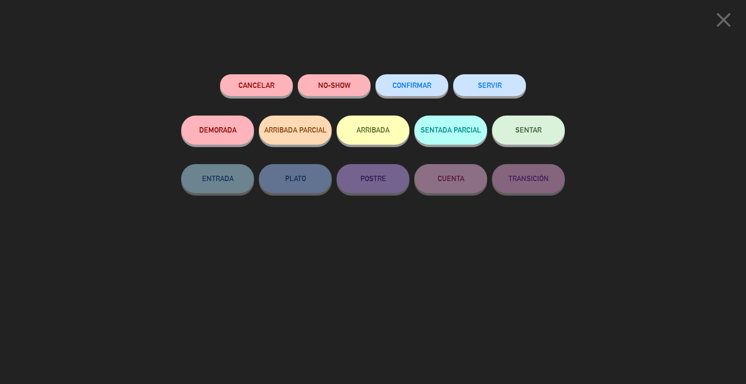
click at [268, 87] on button "Cancelar" at bounding box center [256, 85] width 73 height 22
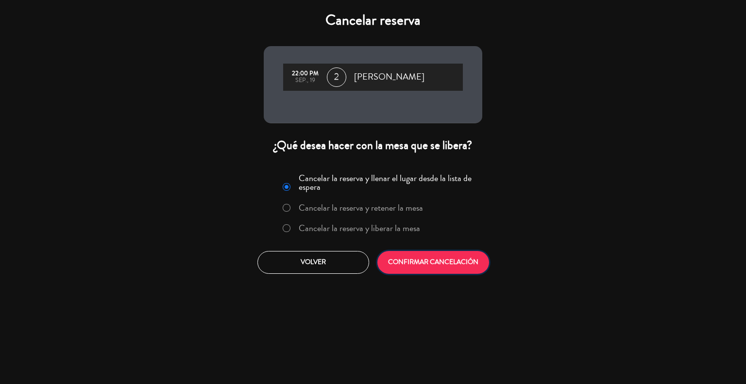
click at [463, 262] on button "CONFIRMAR CANCELACIÓN" at bounding box center [434, 262] width 112 height 23
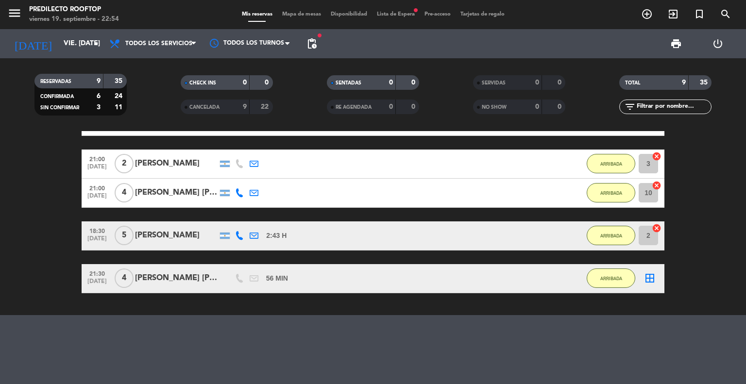
scroll to position [0, 0]
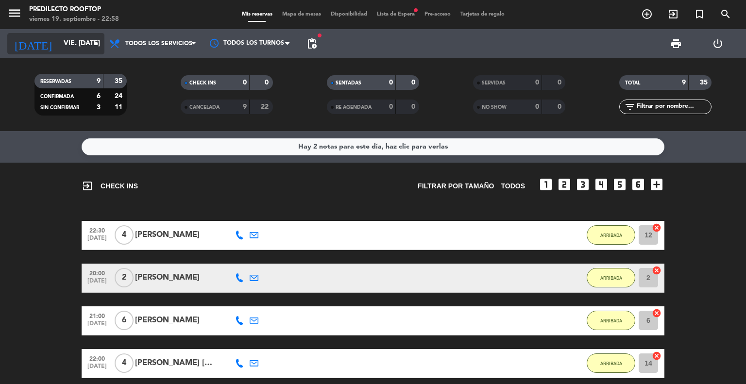
click at [78, 50] on input "vie. [DATE]" at bounding box center [105, 43] width 92 height 17
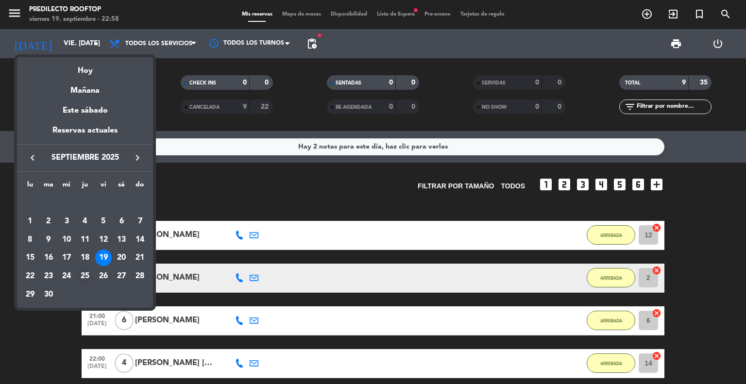
click at [82, 276] on div "25" at bounding box center [85, 276] width 17 height 17
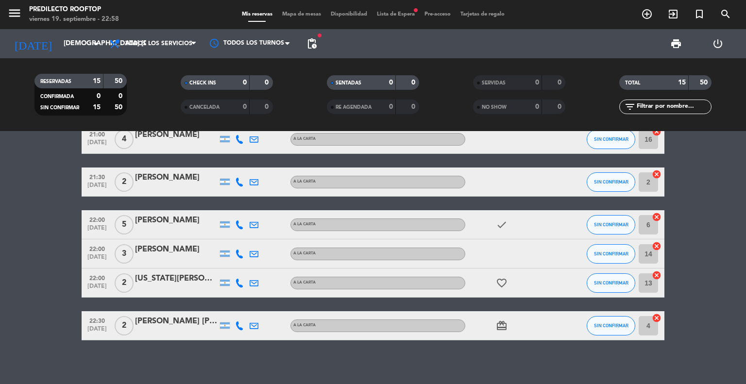
scroll to position [330, 0]
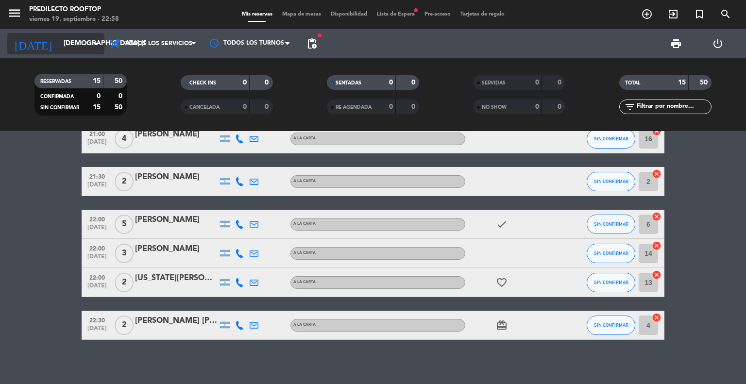
click at [89, 50] on input "[DEMOGRAPHIC_DATA] [DATE]" at bounding box center [105, 43] width 92 height 17
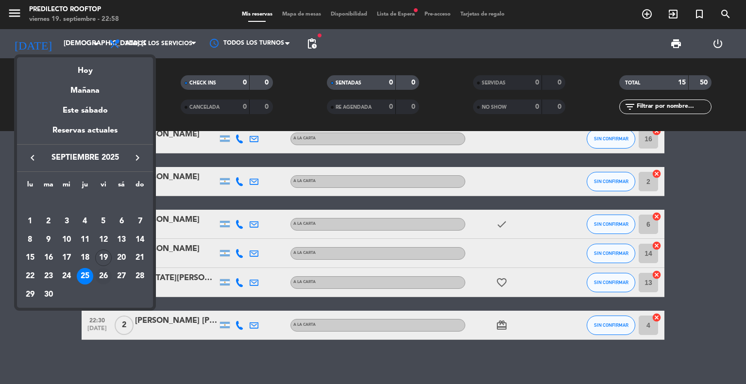
click at [105, 277] on div "26" at bounding box center [103, 276] width 17 height 17
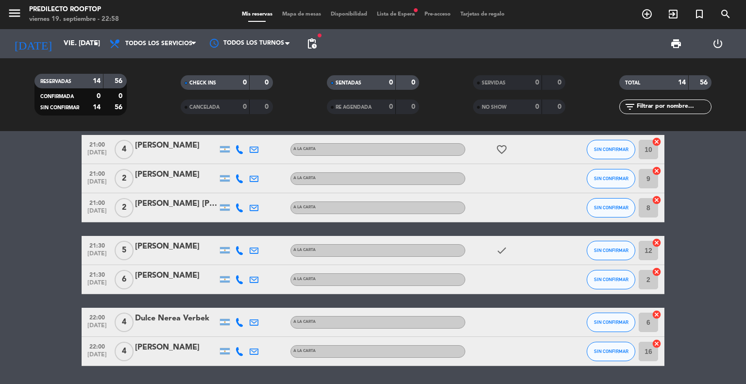
scroll to position [366, 0]
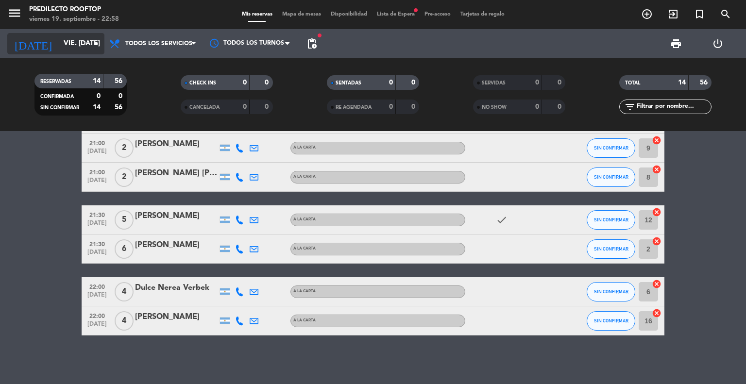
click at [81, 40] on input "vie. [DATE]" at bounding box center [105, 43] width 92 height 17
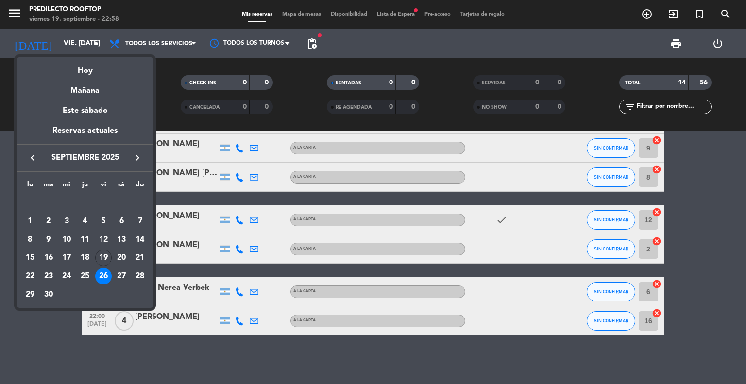
click at [139, 161] on icon "keyboard_arrow_right" at bounding box center [138, 158] width 12 height 12
click at [89, 242] on div "9" at bounding box center [85, 240] width 17 height 17
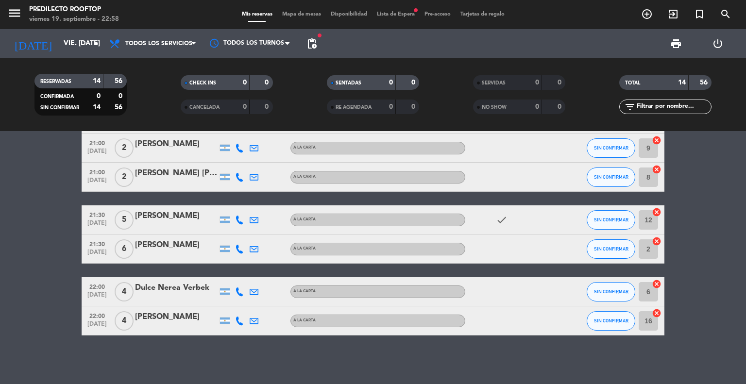
type input "[DEMOGRAPHIC_DATA] [DATE]"
